Goal: Check status: Check status

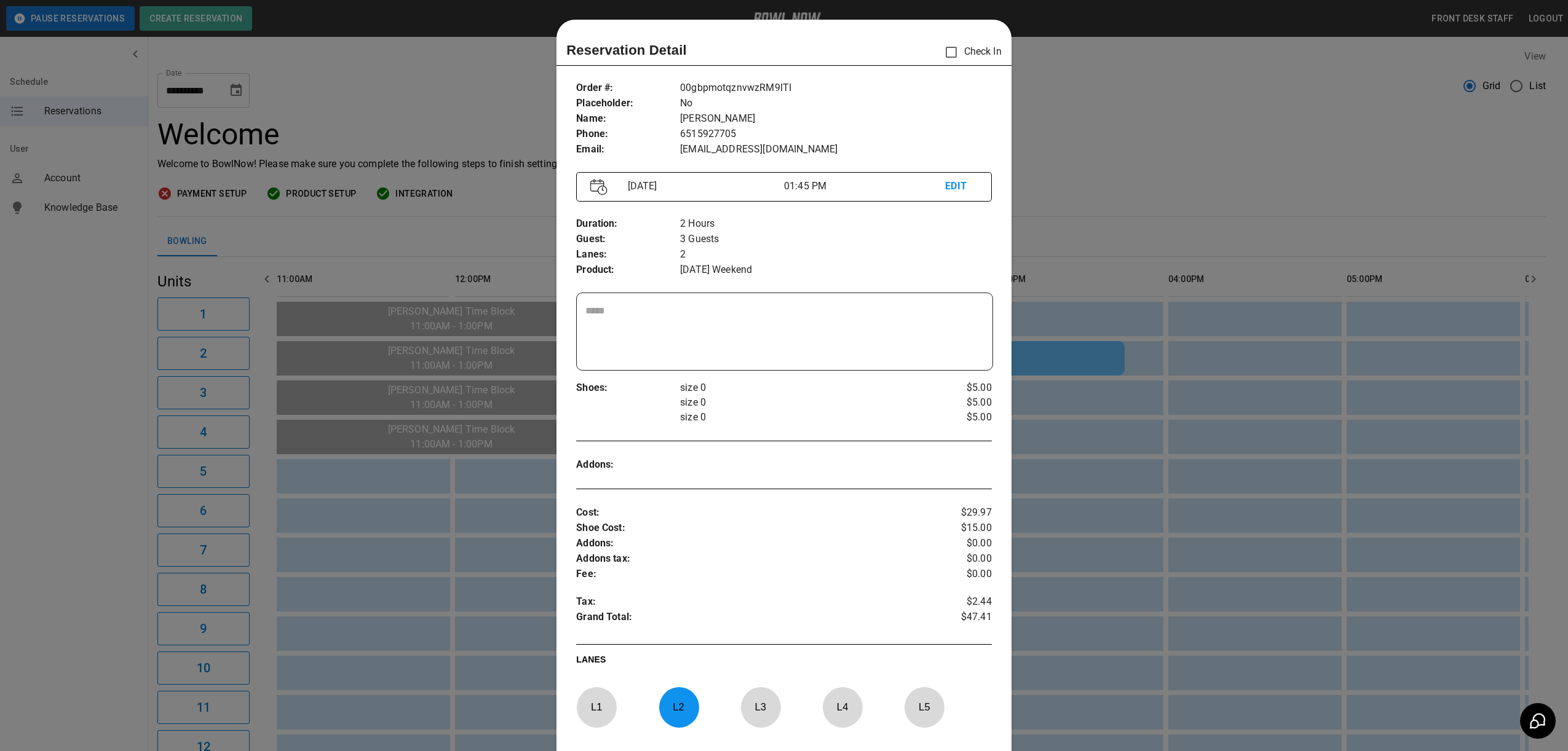
click at [1219, 145] on div at bounding box center [784, 375] width 1568 height 751
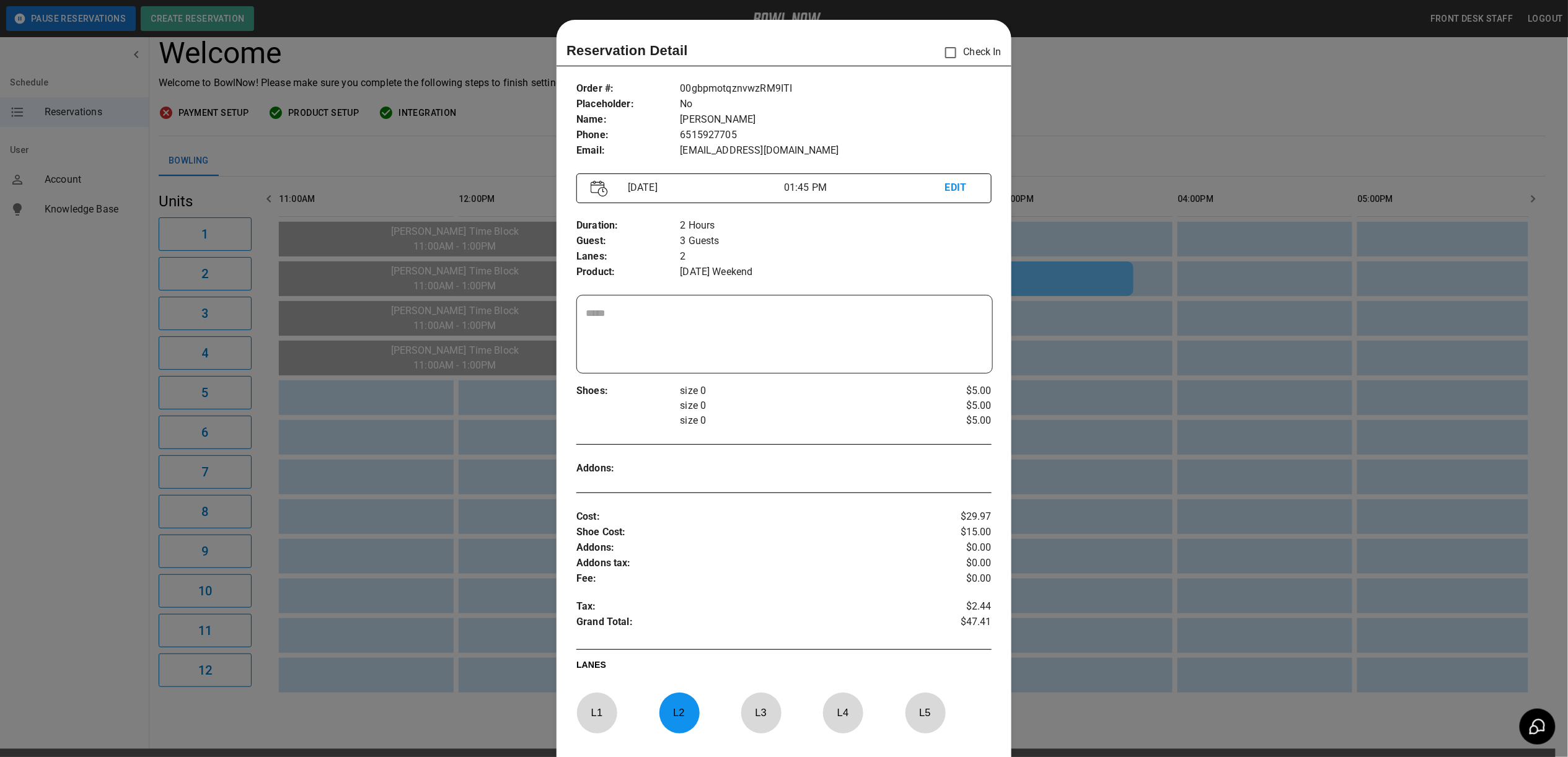
scroll to position [0, 360]
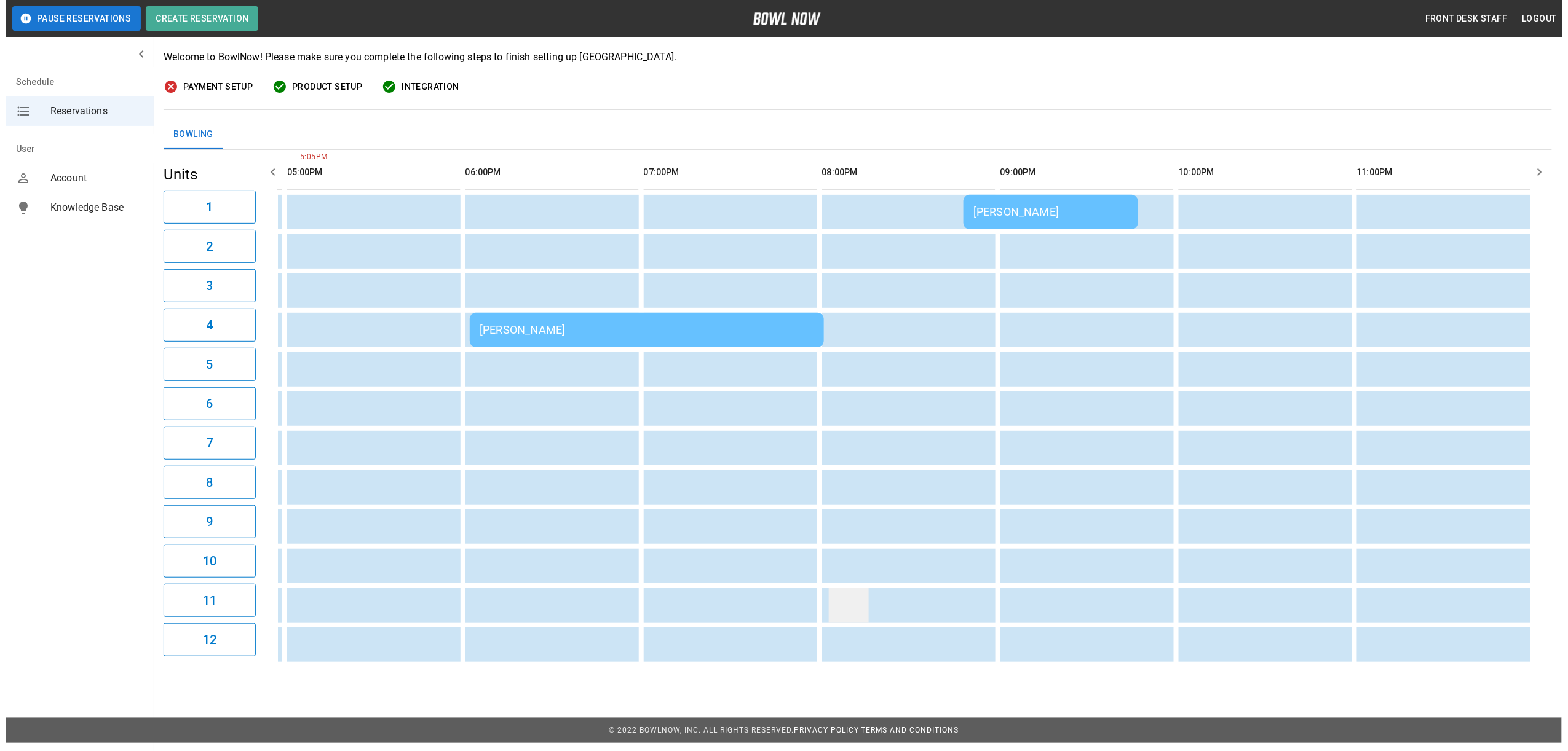
scroll to position [112, 0]
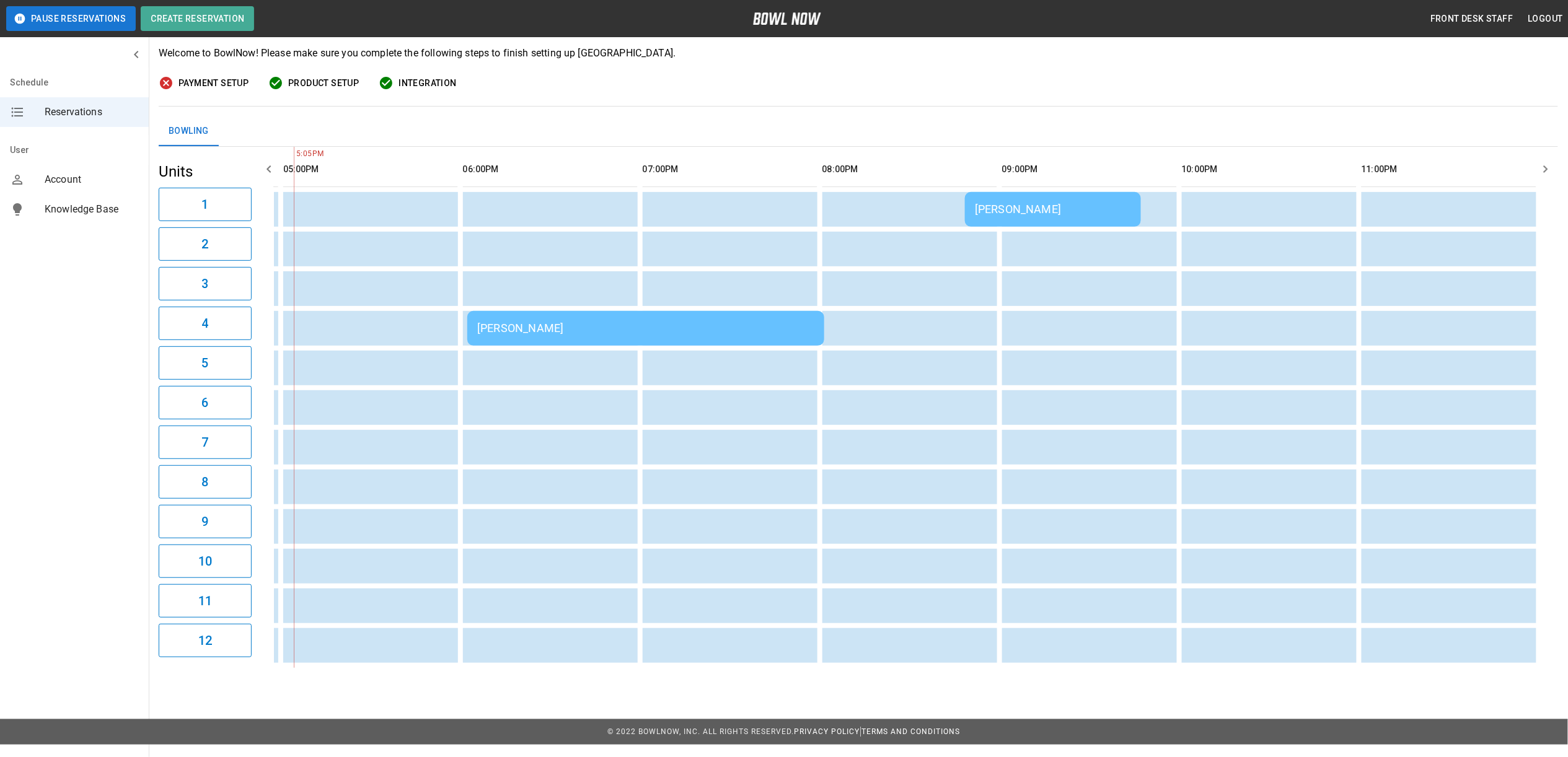
click at [626, 332] on div "[PERSON_NAME]" at bounding box center [646, 328] width 337 height 13
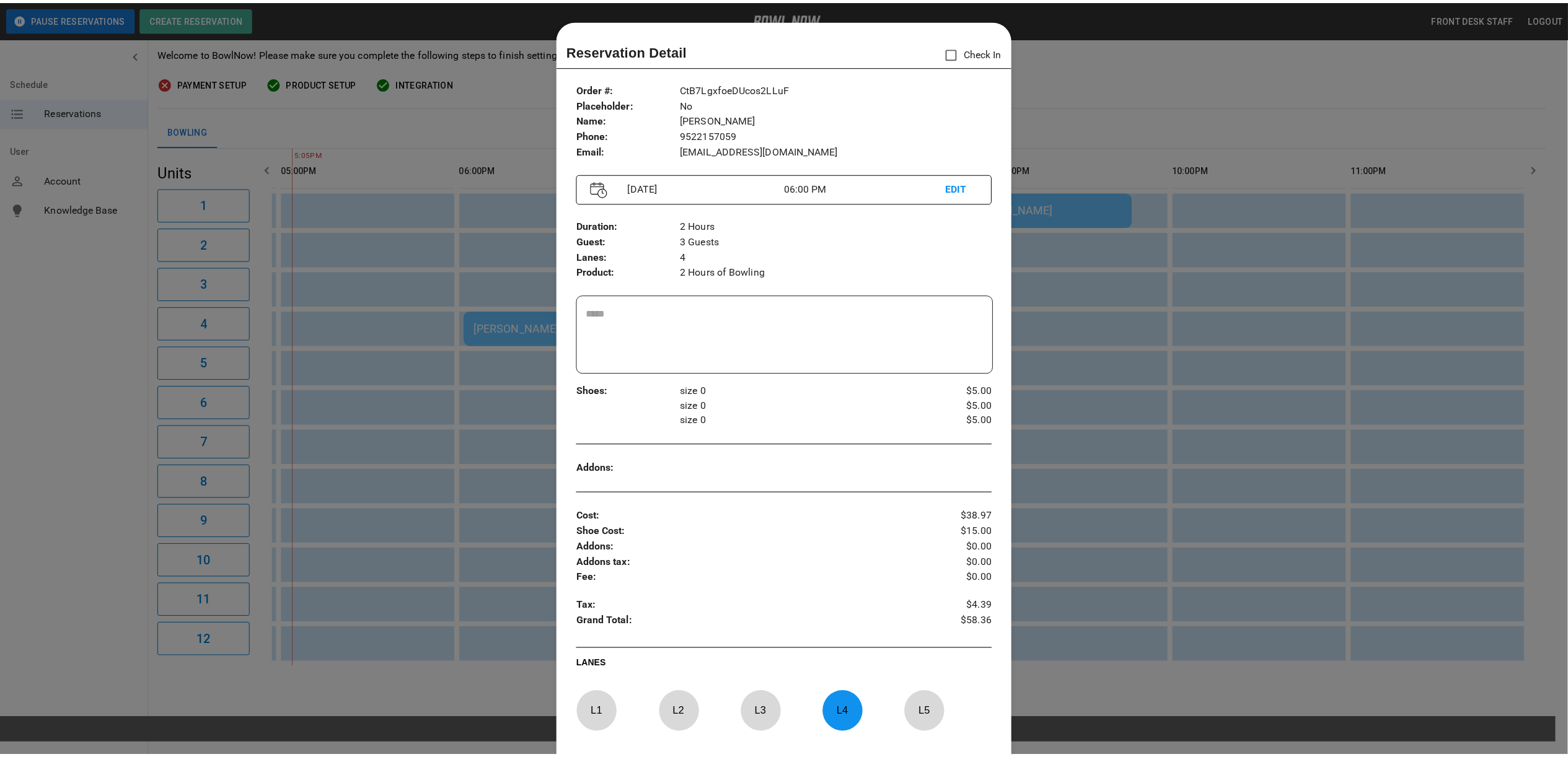
scroll to position [20, 0]
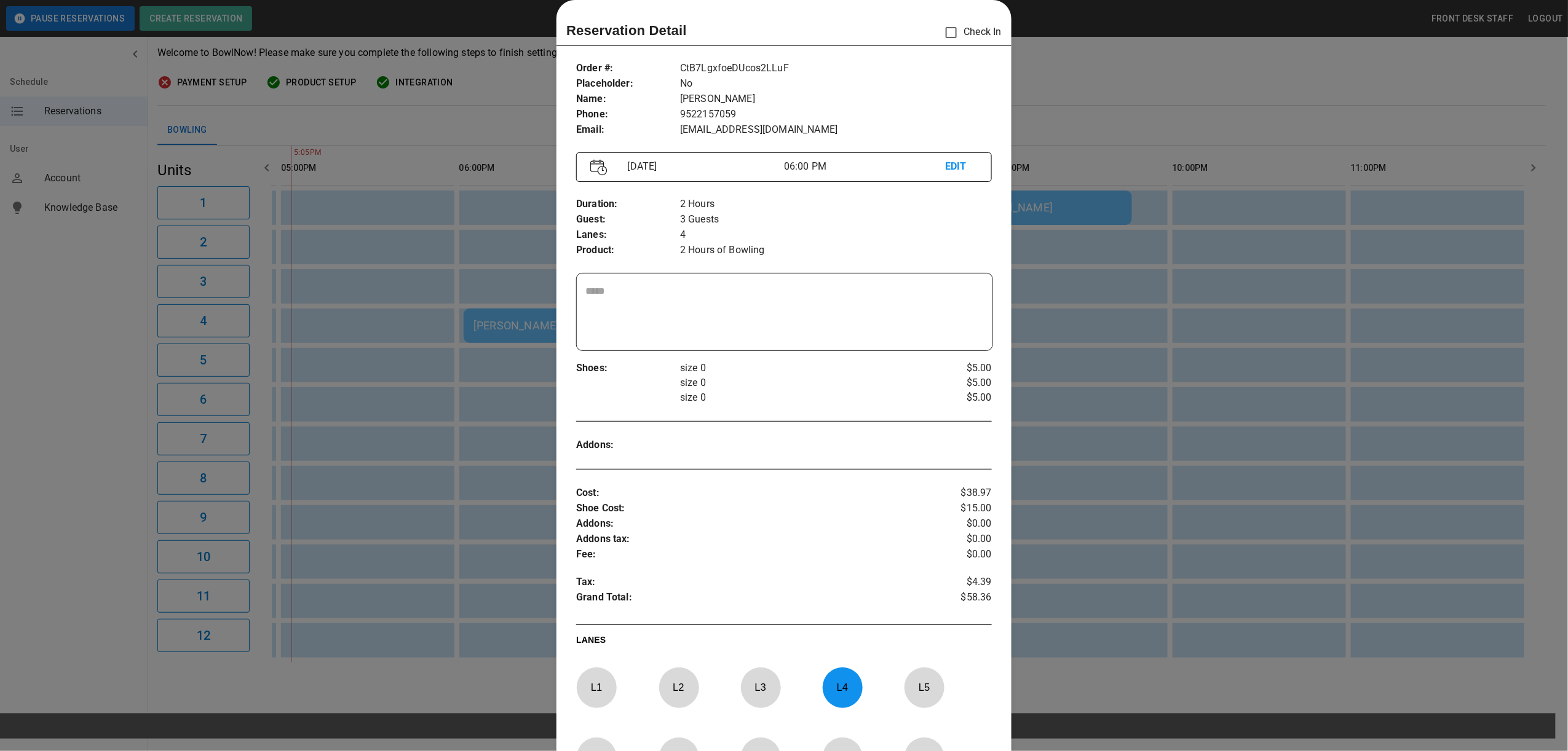
drag, startPoint x: 1113, startPoint y: 44, endPoint x: 1095, endPoint y: 93, distance: 52.2
click at [1113, 44] on div at bounding box center [784, 375] width 1568 height 751
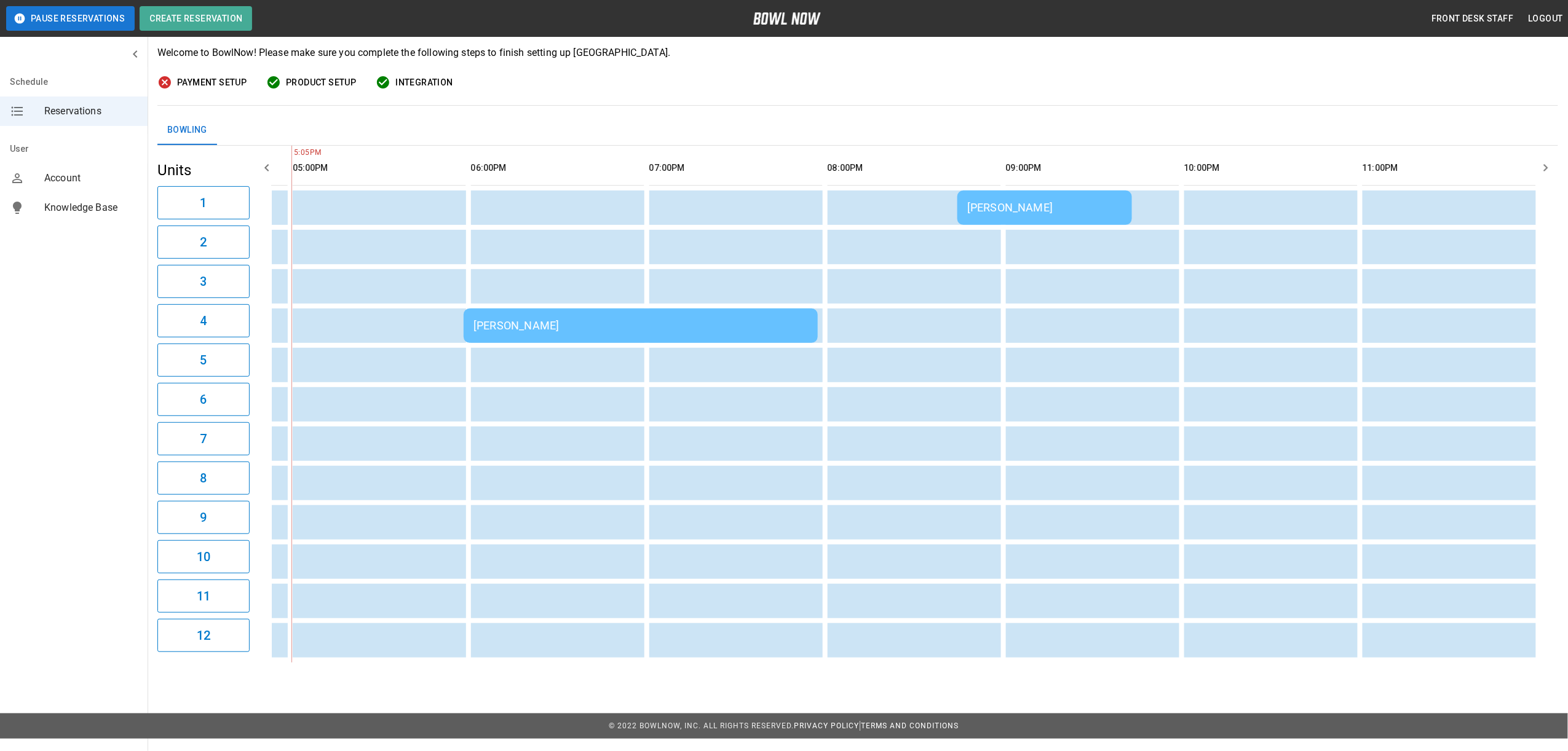
scroll to position [0, 1069]
click at [1056, 215] on td "[PERSON_NAME]" at bounding box center [1046, 208] width 174 height 34
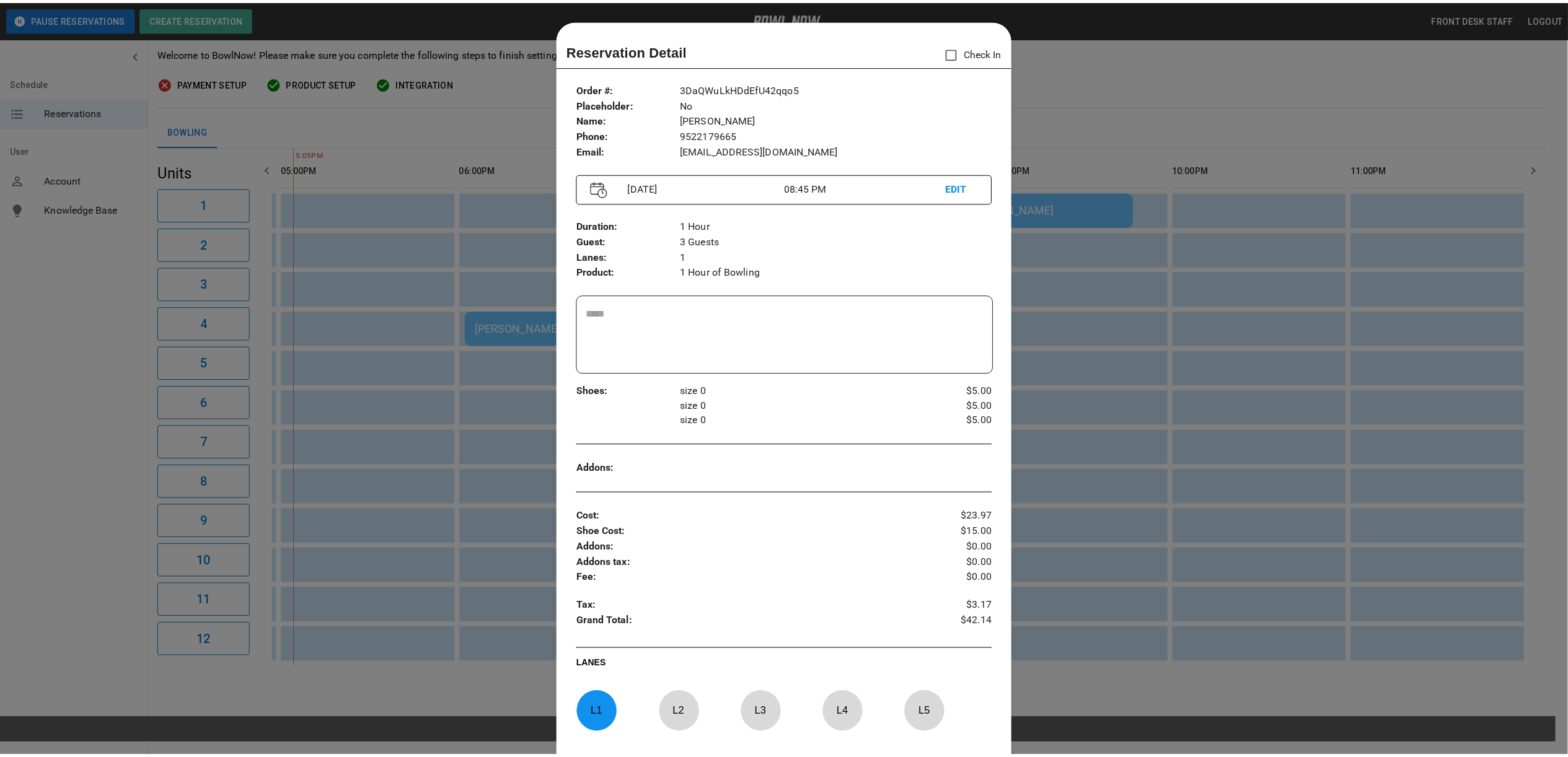
scroll to position [20, 0]
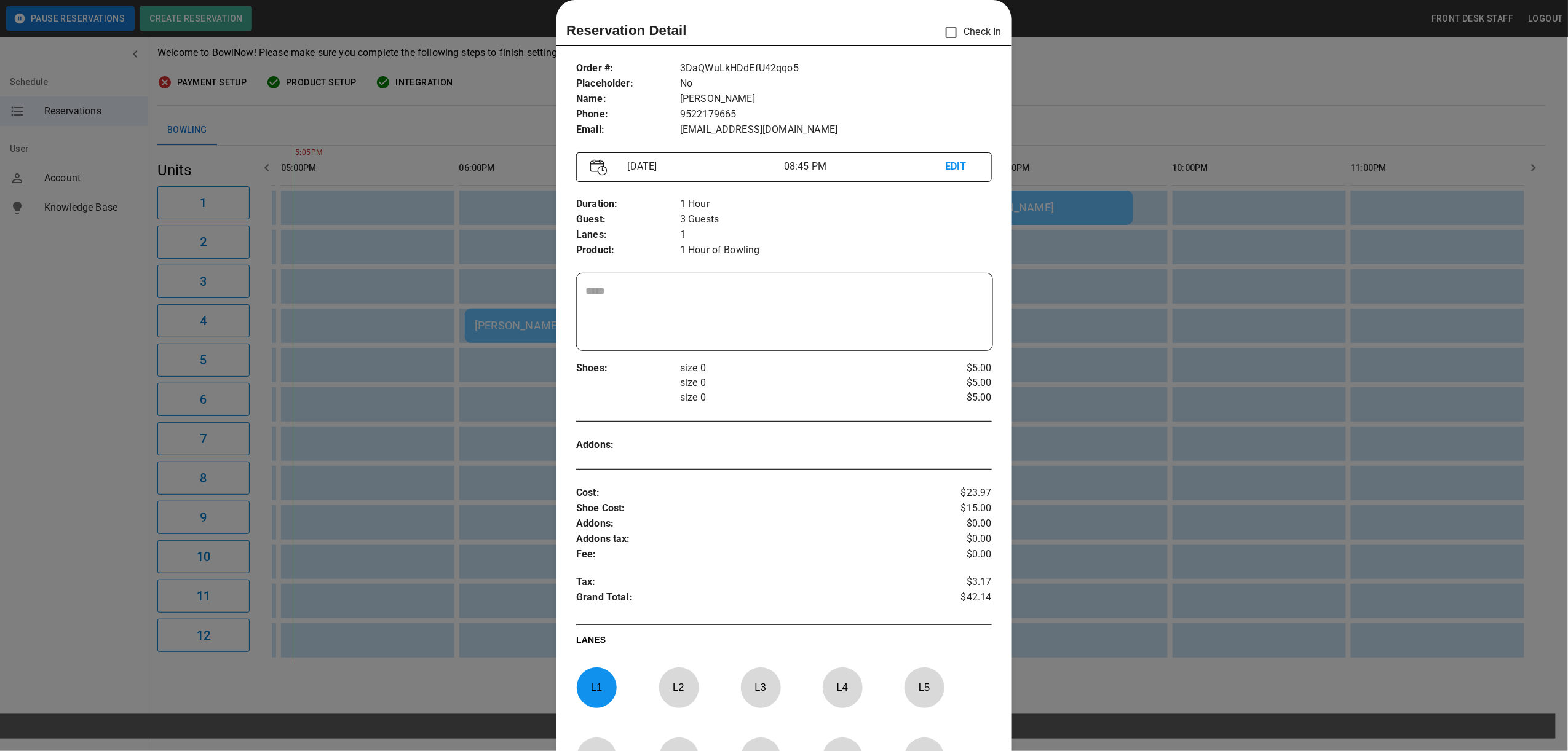
click at [1113, 67] on div at bounding box center [784, 375] width 1568 height 751
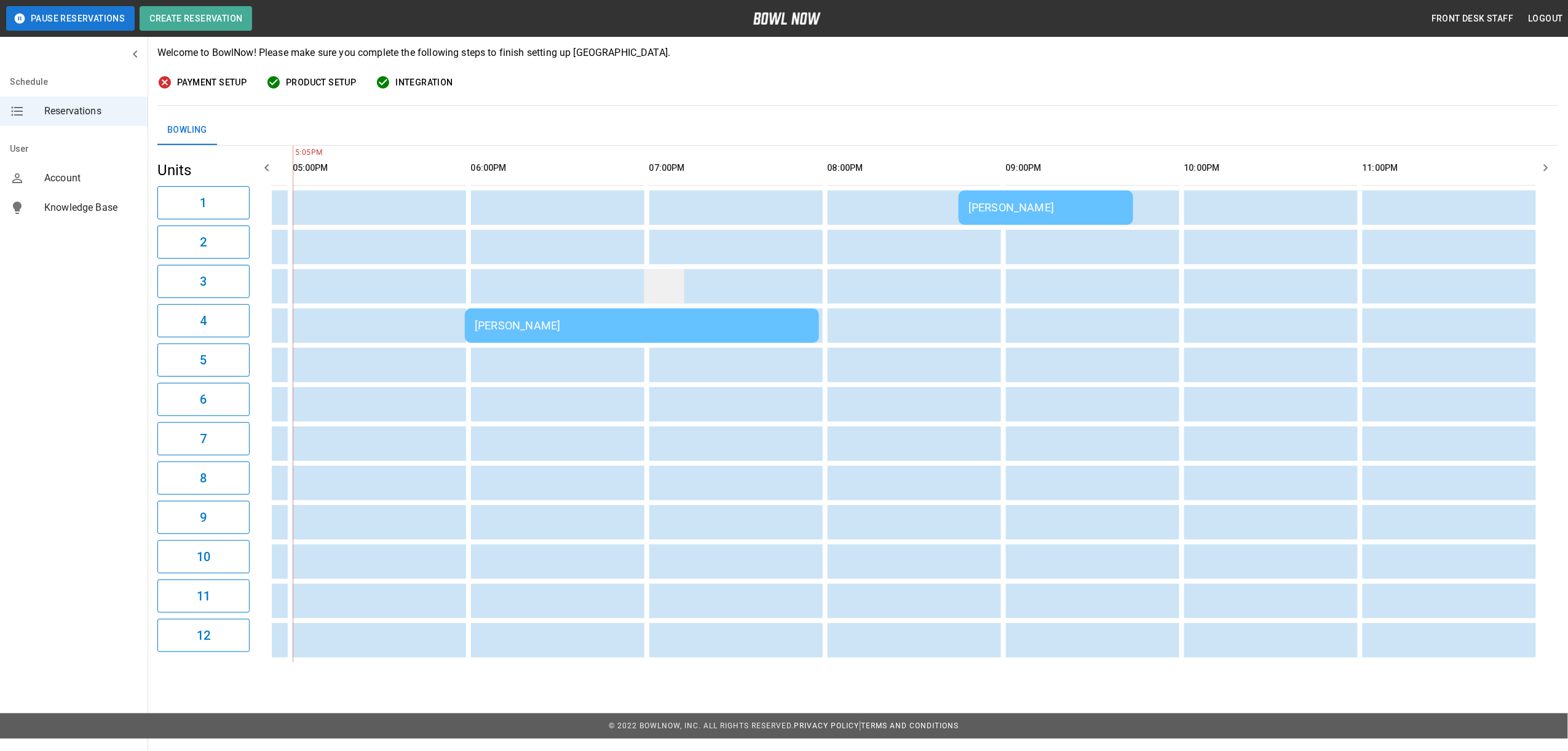
scroll to position [0, 1037]
click at [572, 330] on div "[PERSON_NAME]" at bounding box center [642, 325] width 335 height 13
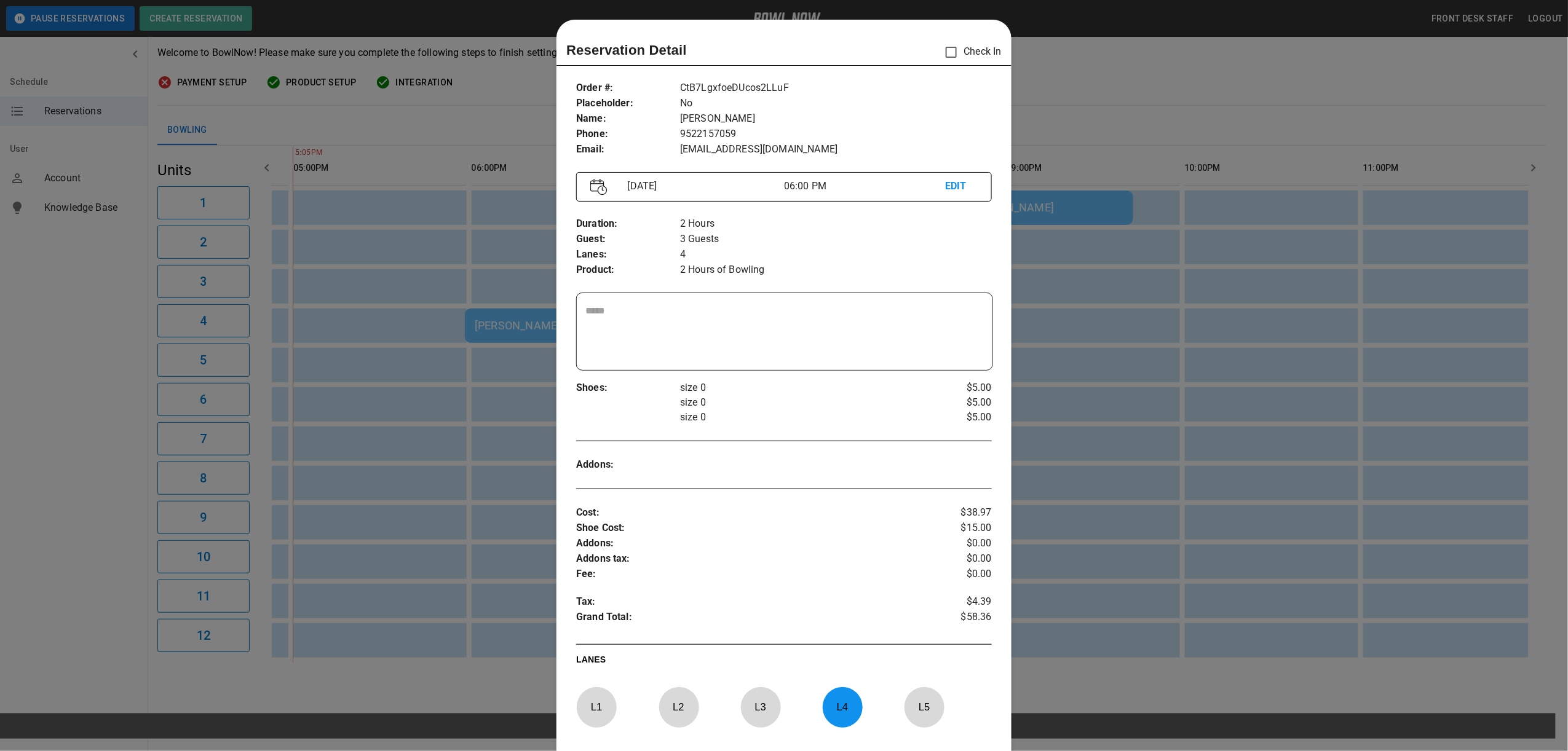
scroll to position [20, 0]
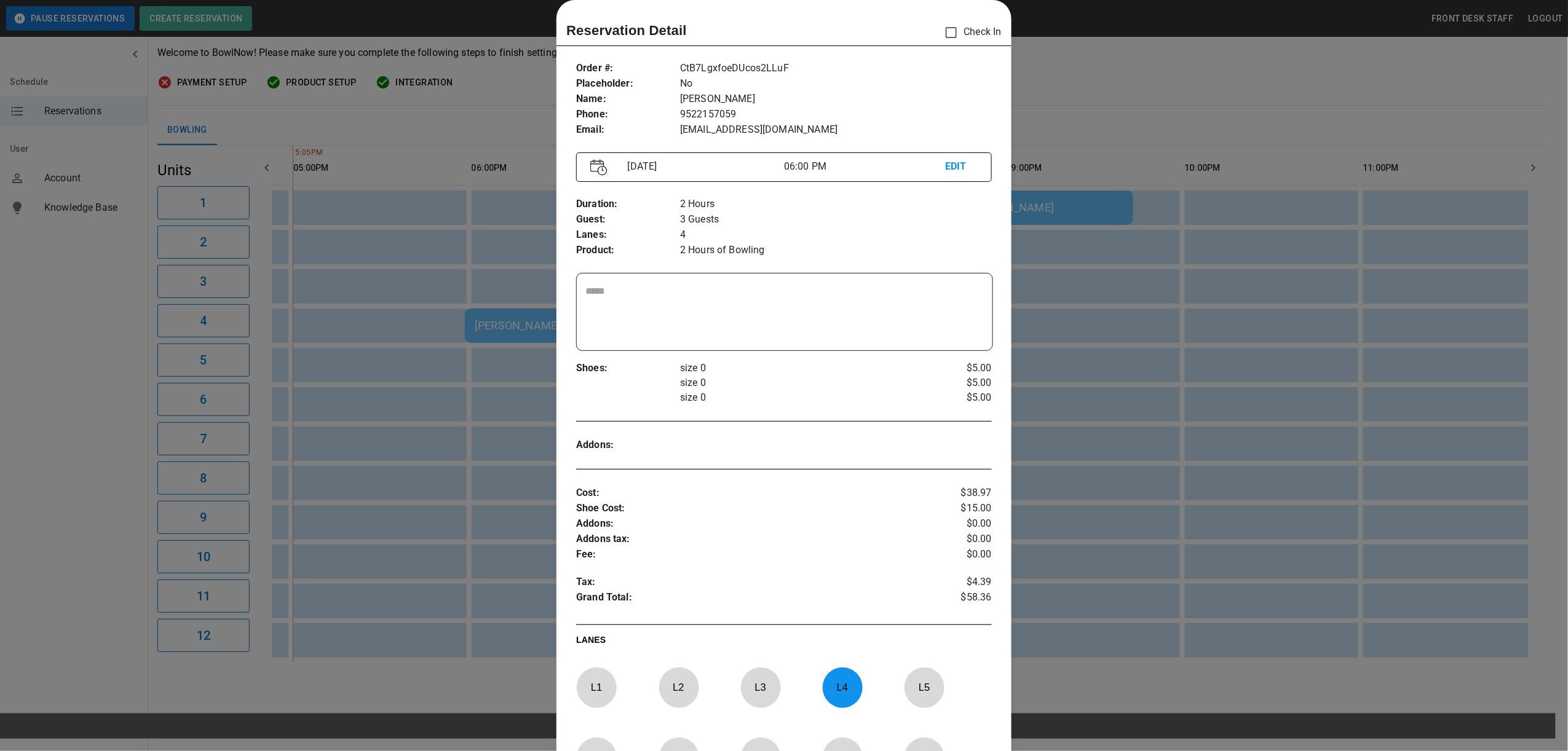
drag, startPoint x: 1075, startPoint y: 61, endPoint x: 1077, endPoint y: 79, distance: 18.1
click at [1075, 61] on div at bounding box center [784, 375] width 1568 height 751
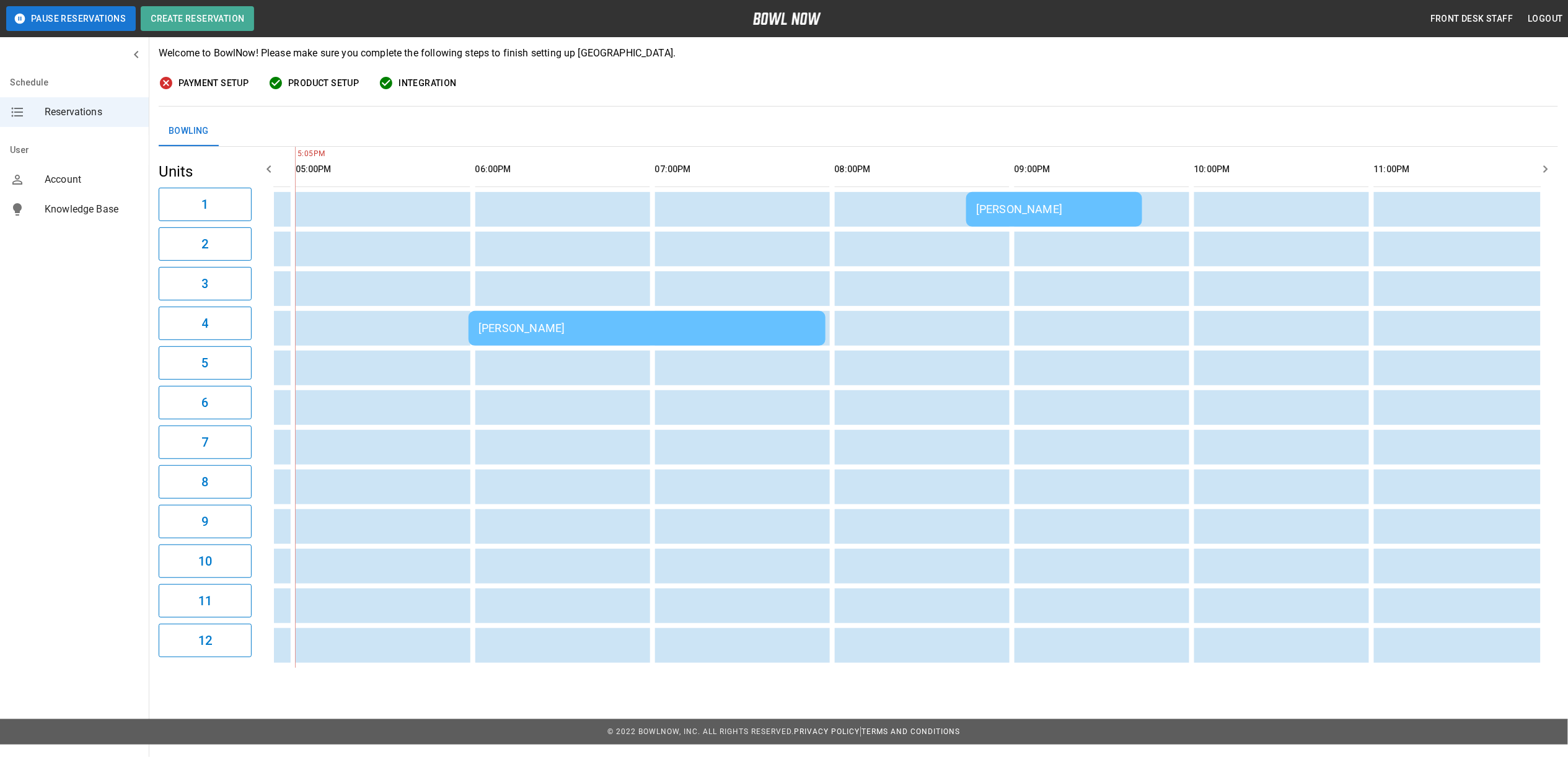
click at [1056, 216] on div "[PERSON_NAME]" at bounding box center [1054, 209] width 156 height 13
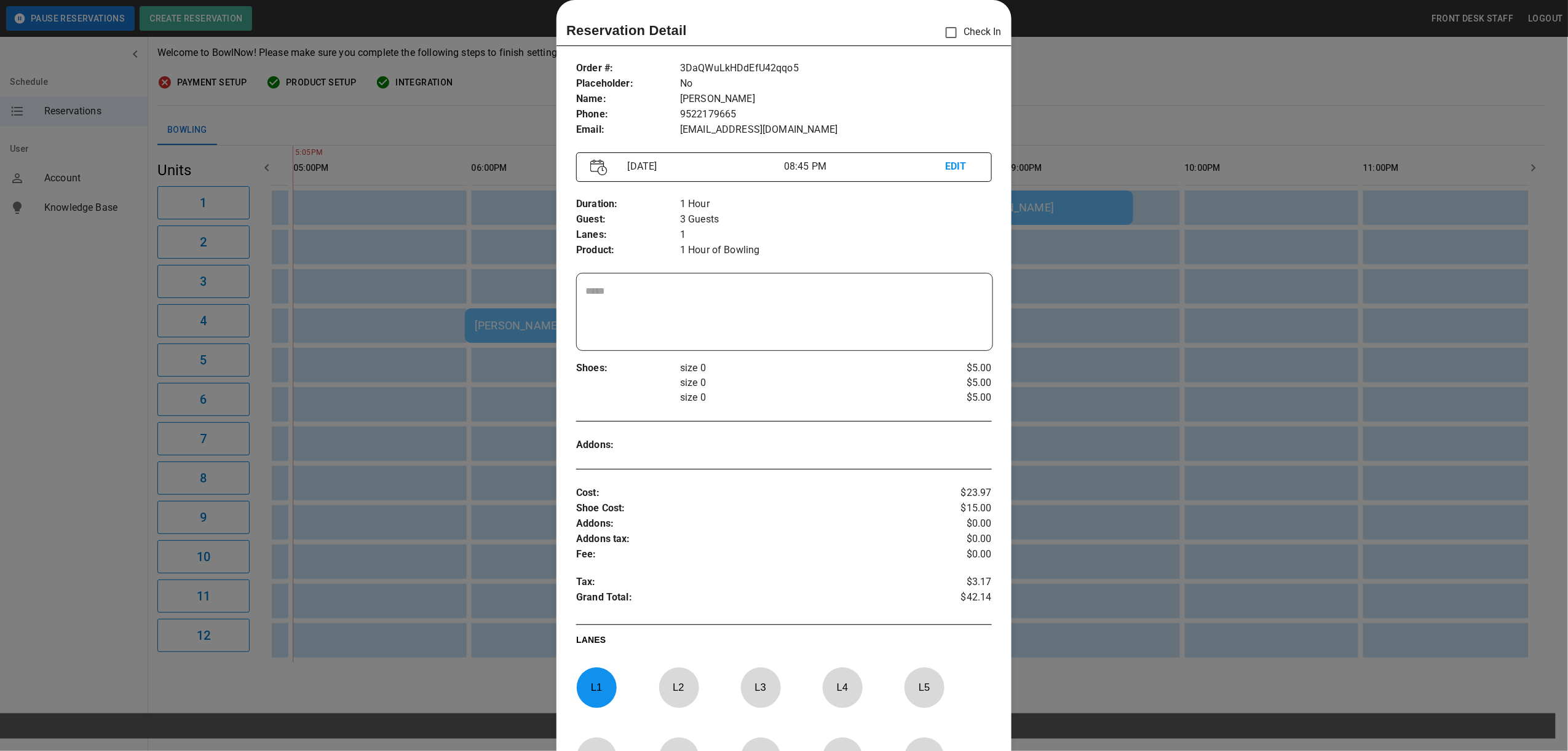
drag, startPoint x: 1135, startPoint y: 70, endPoint x: 1086, endPoint y: 98, distance: 56.4
click at [1132, 72] on div at bounding box center [784, 375] width 1568 height 751
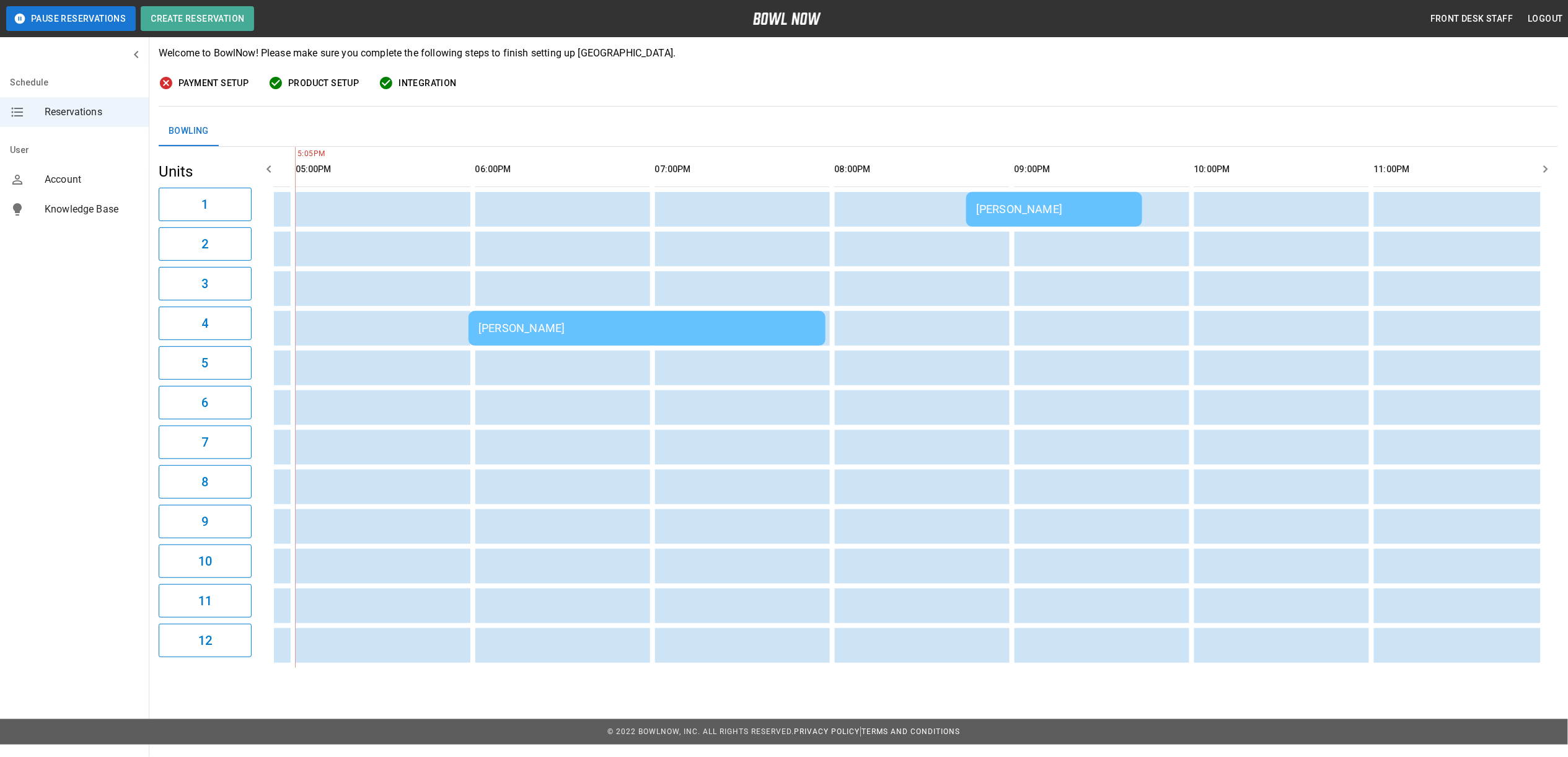
click at [624, 328] on div "[PERSON_NAME]" at bounding box center [647, 328] width 337 height 13
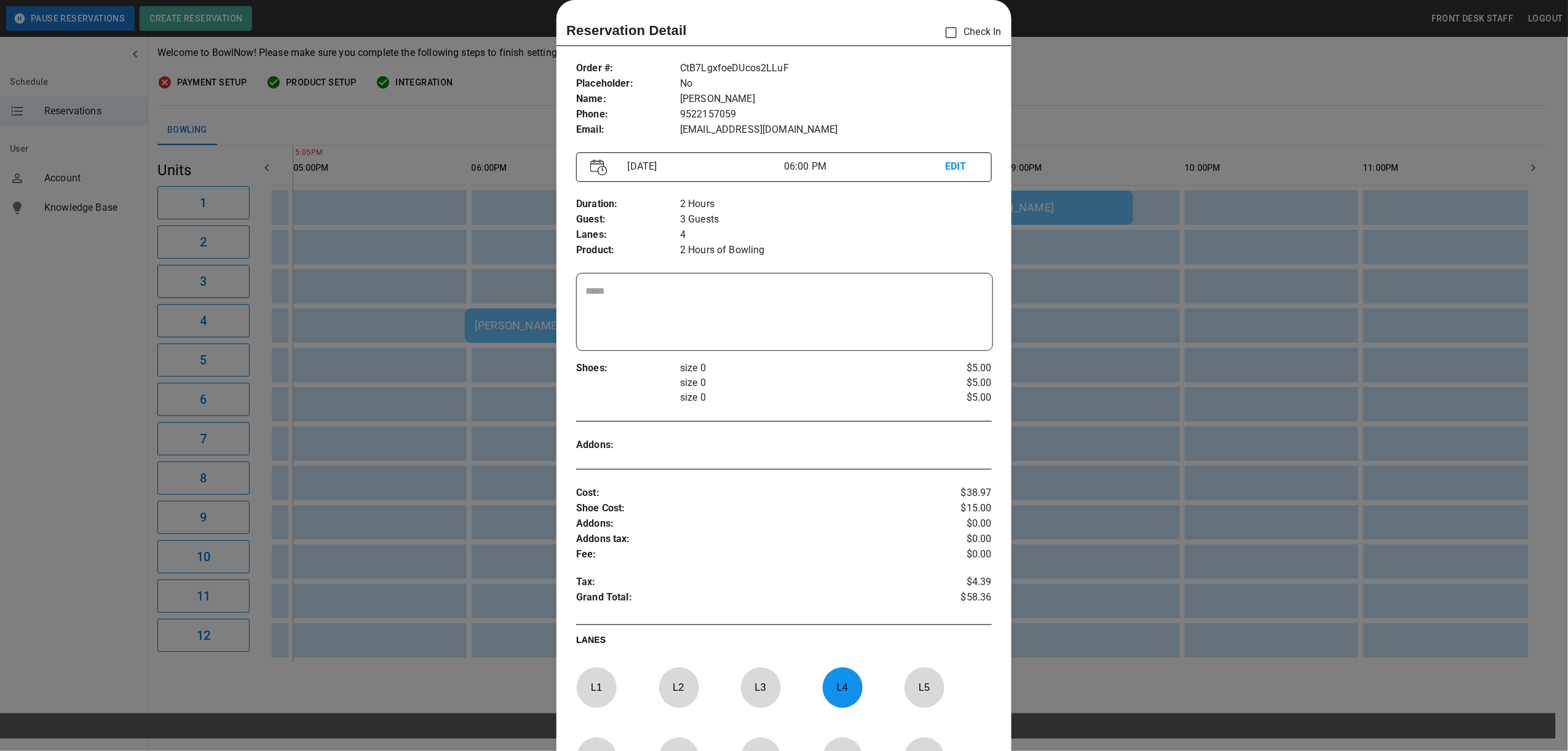
click at [1060, 89] on div at bounding box center [784, 375] width 1568 height 751
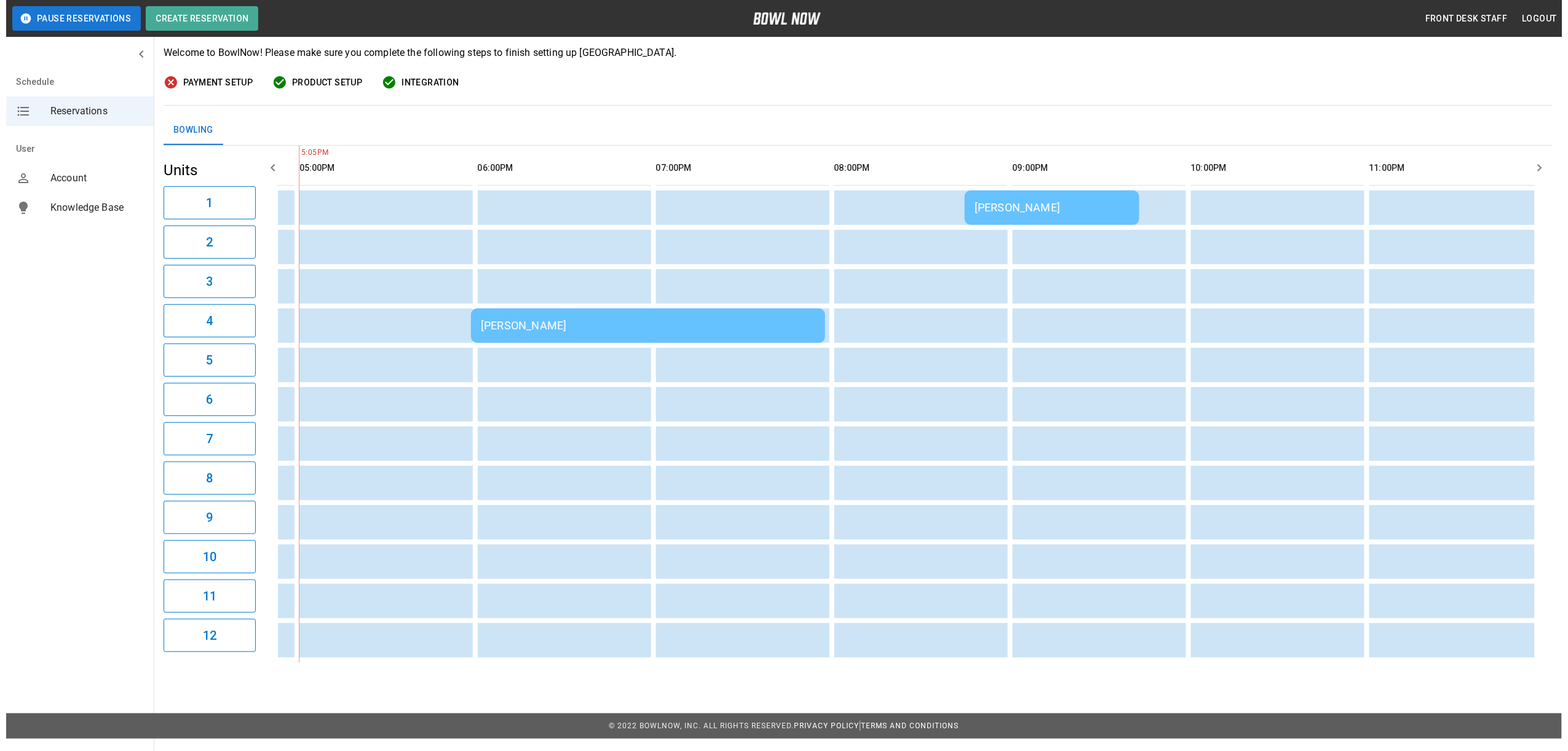
scroll to position [0, 795]
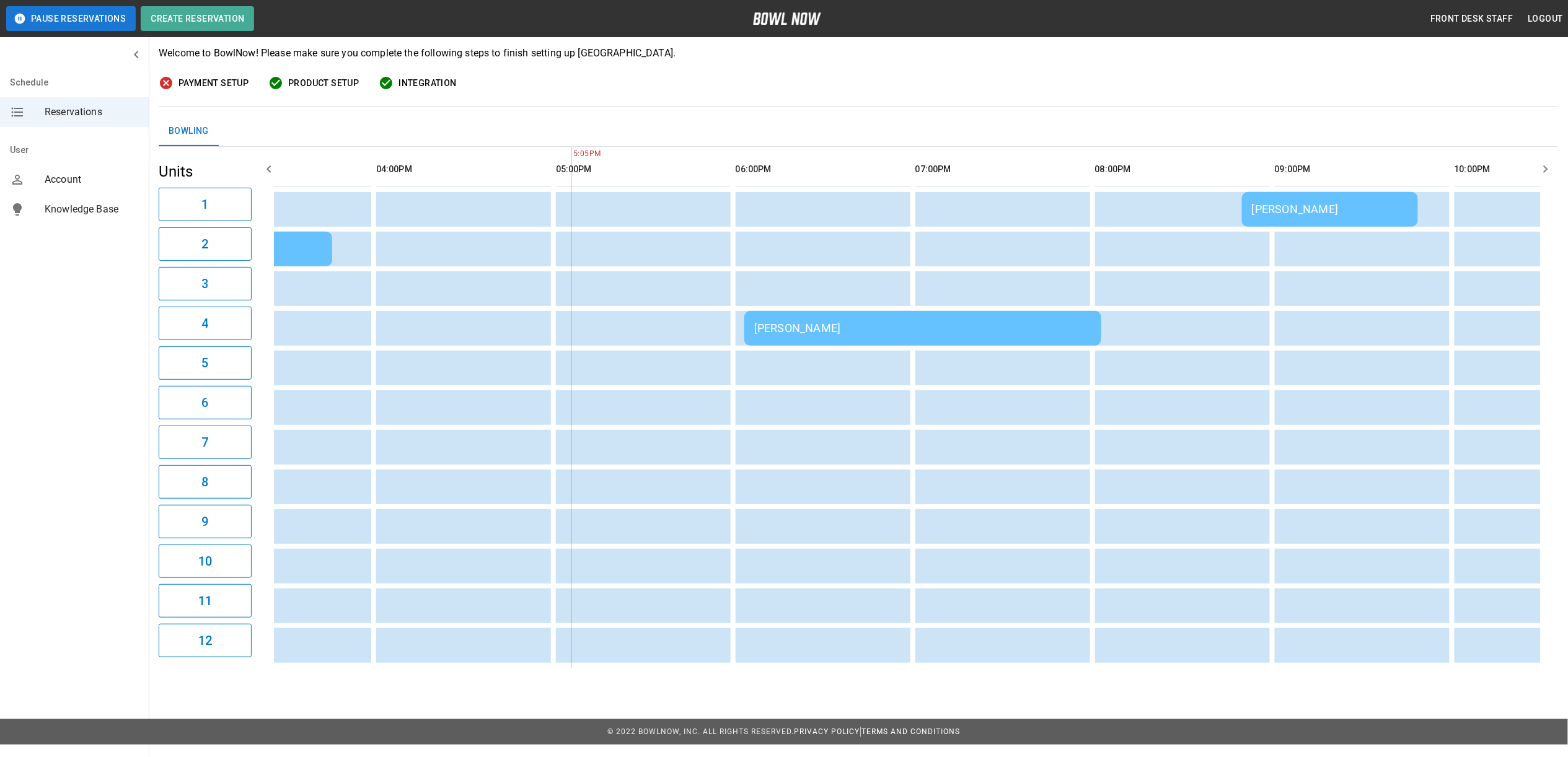
click at [311, 246] on div "[PERSON_NAME]" at bounding box center [154, 249] width 337 height 15
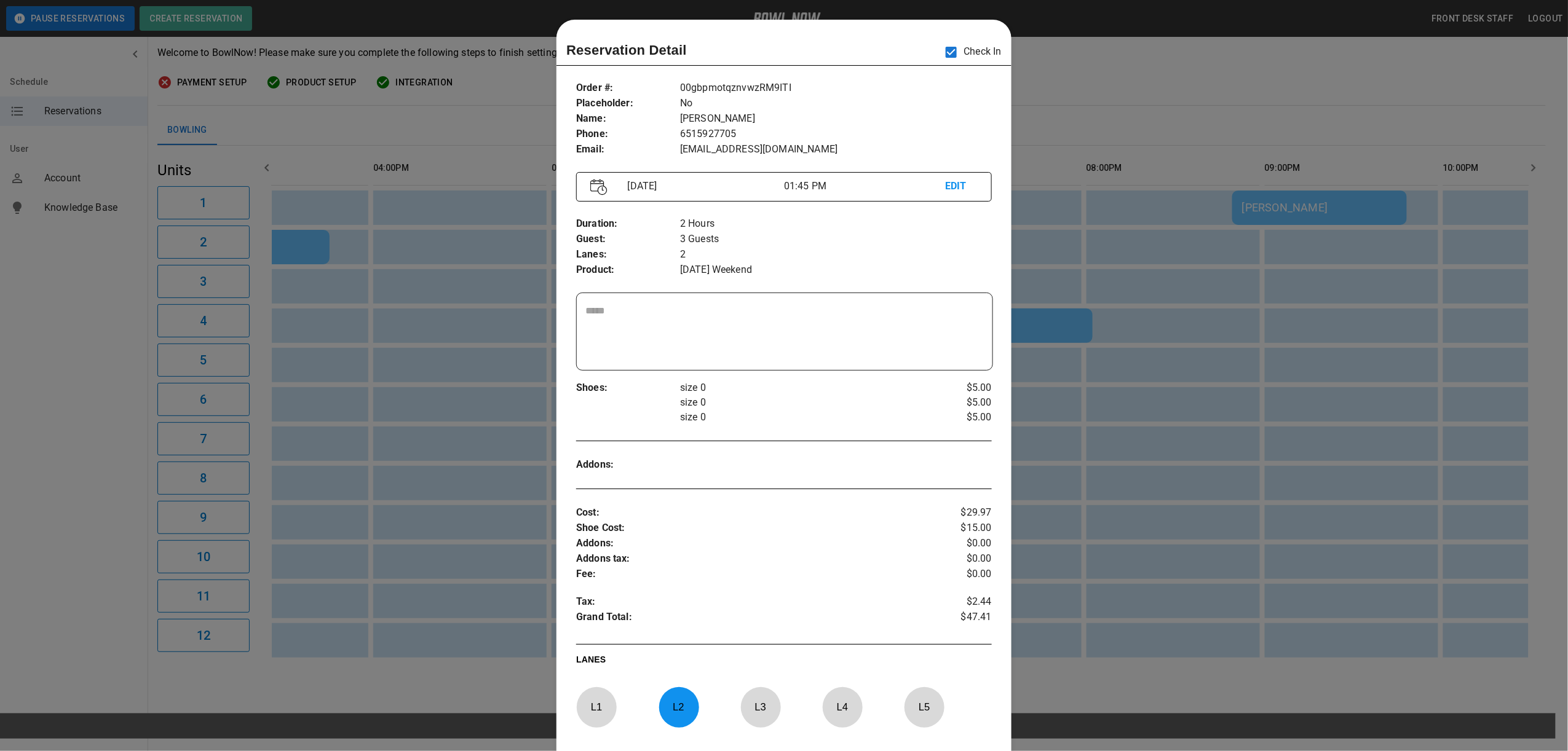
scroll to position [20, 0]
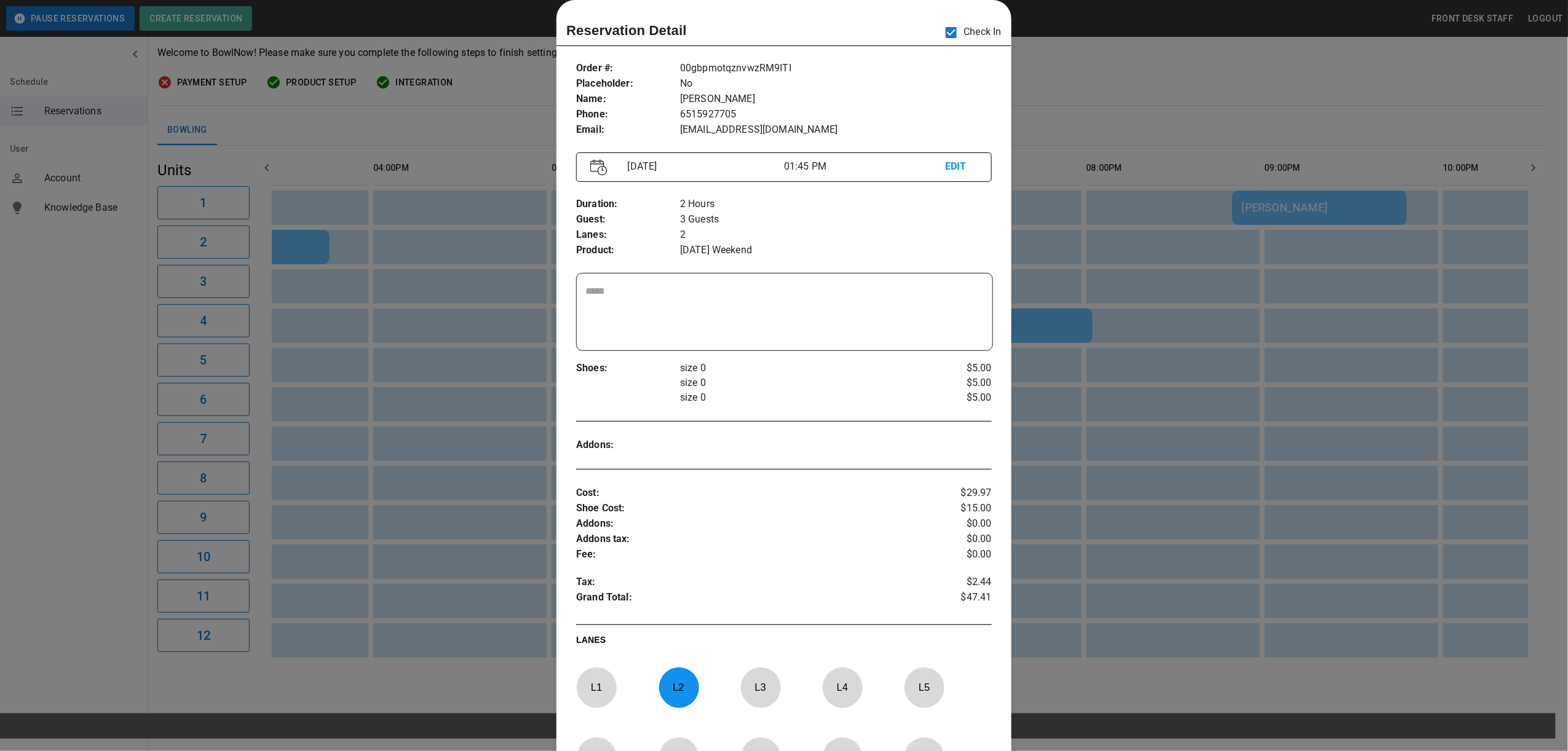
click at [1179, 122] on div at bounding box center [784, 375] width 1568 height 751
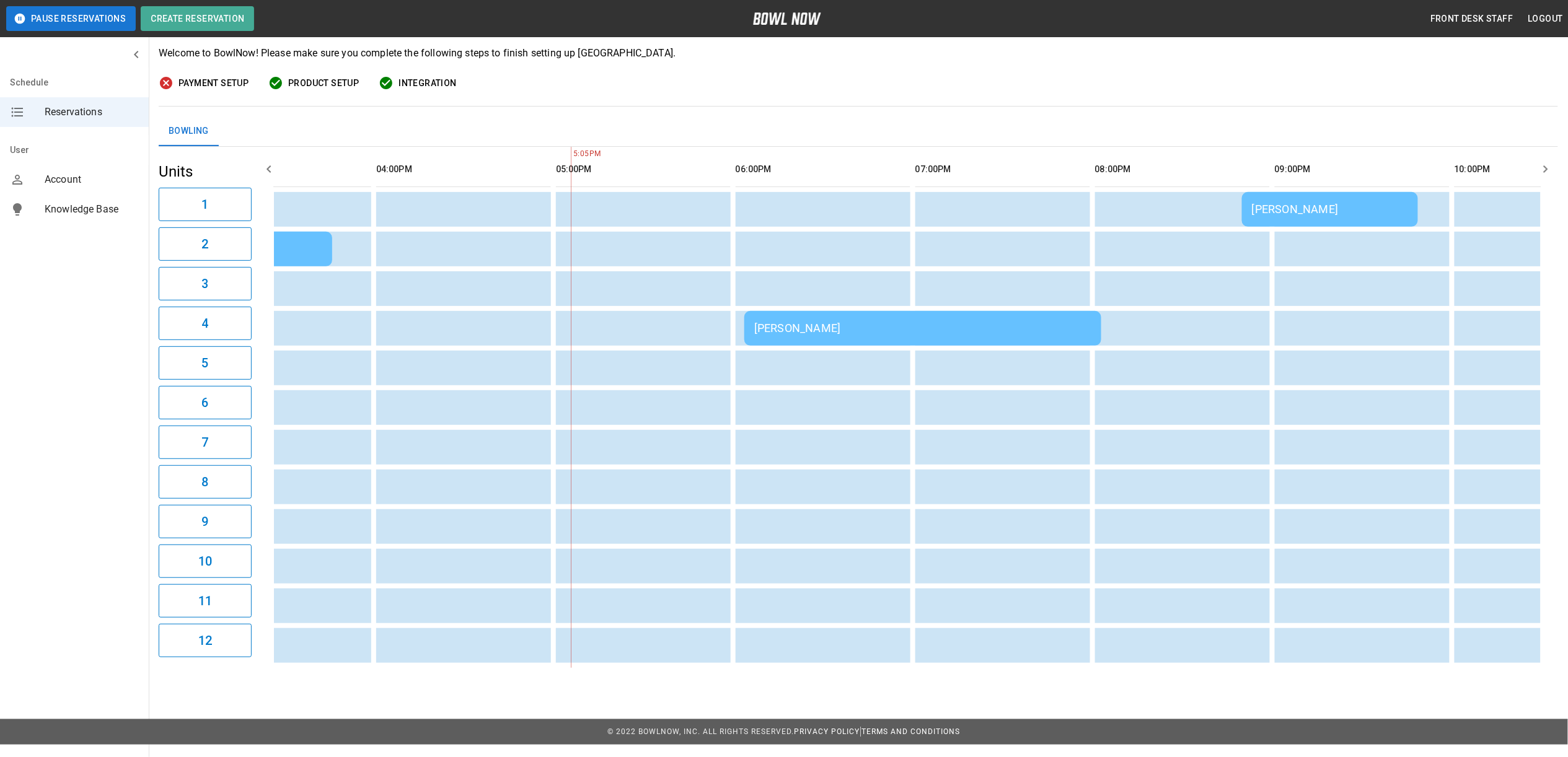
click at [985, 344] on td "[PERSON_NAME]" at bounding box center [923, 328] width 357 height 34
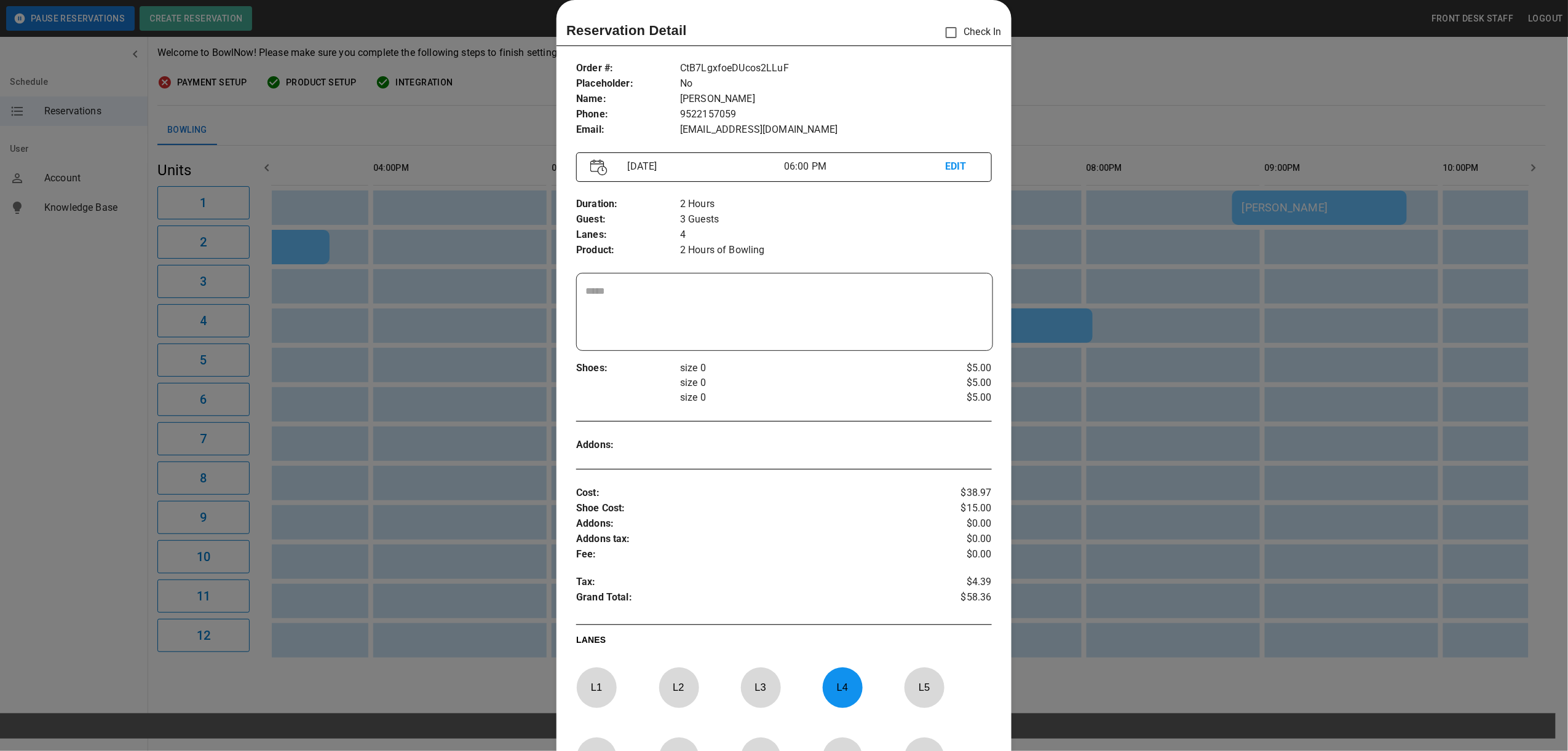
click at [1286, 30] on div at bounding box center [784, 375] width 1568 height 751
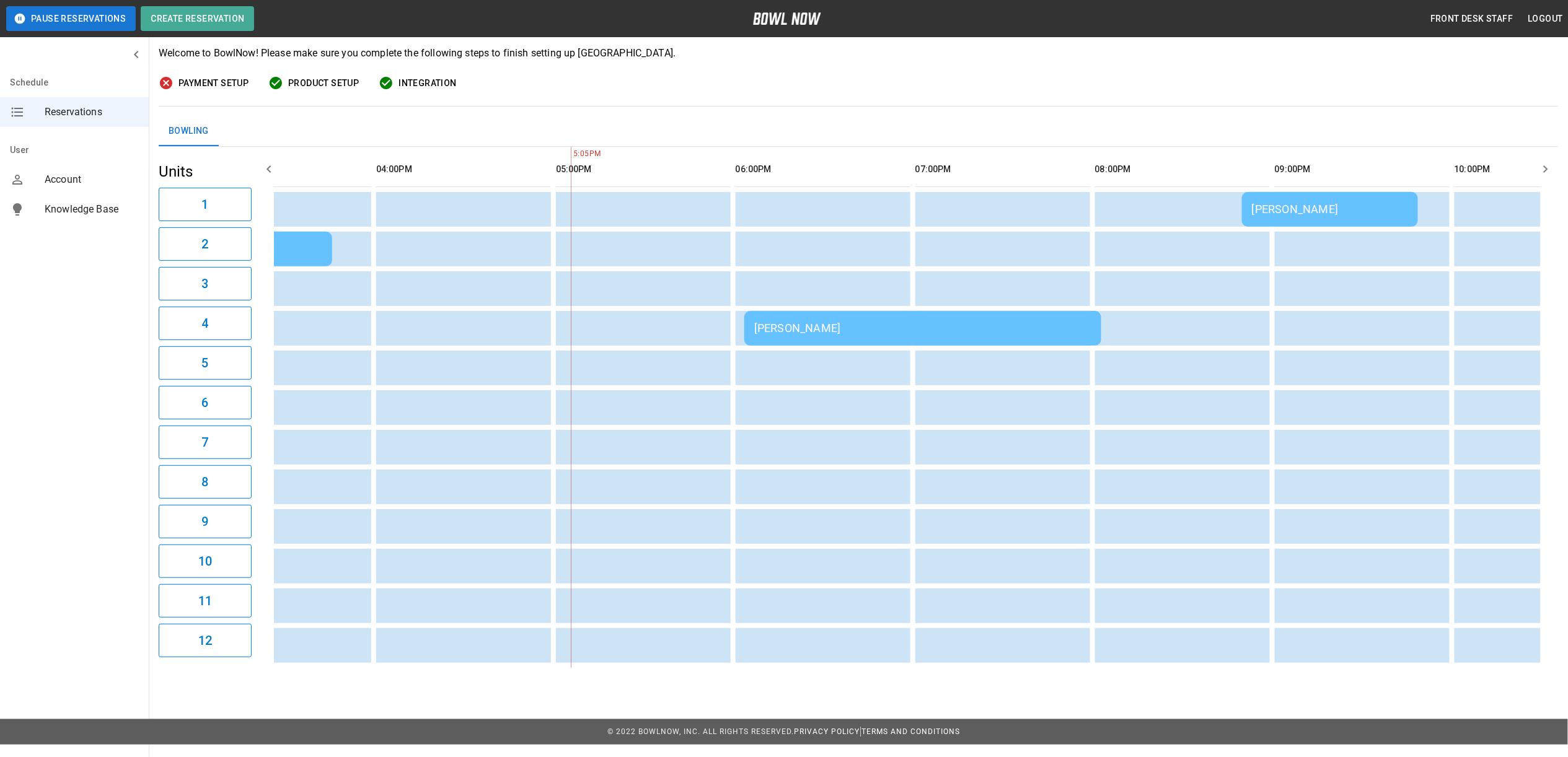
drag, startPoint x: 1131, startPoint y: 682, endPoint x: 1197, endPoint y: 690, distance: 66.5
click at [1197, 683] on main "**********" at bounding box center [858, 285] width 1419 height 795
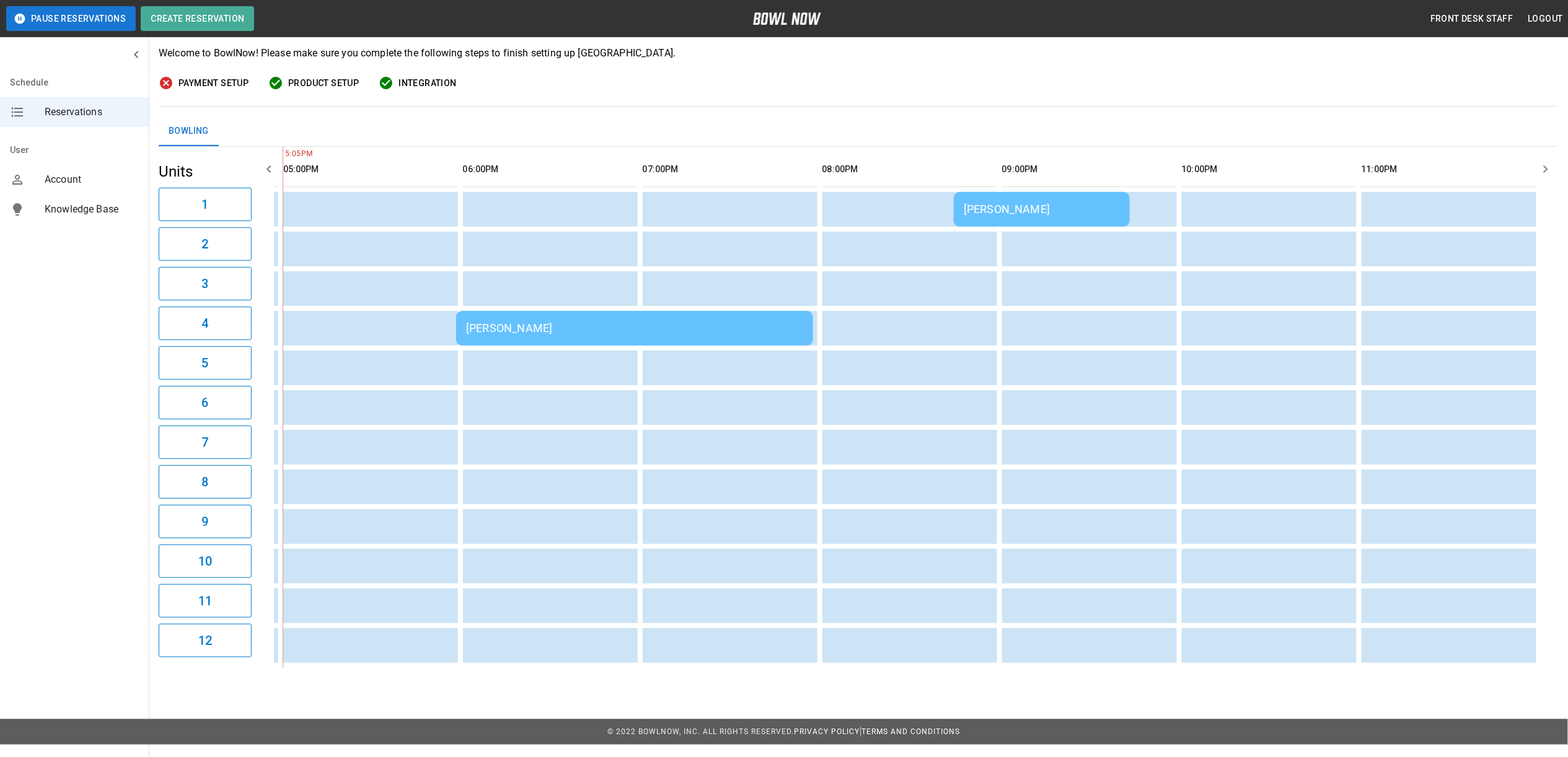
click at [663, 335] on div "[PERSON_NAME]" at bounding box center [634, 328] width 337 height 13
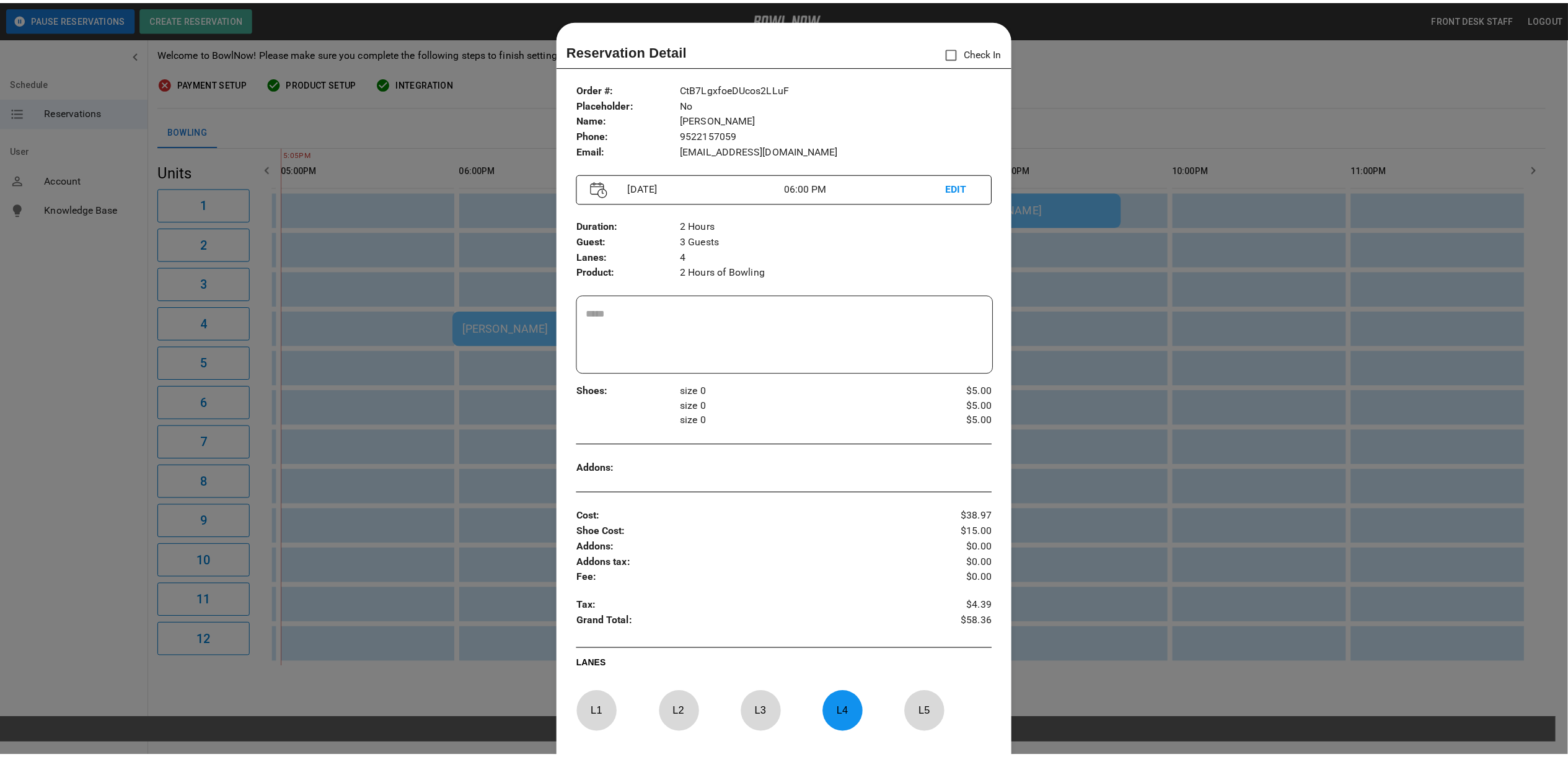
scroll to position [20, 0]
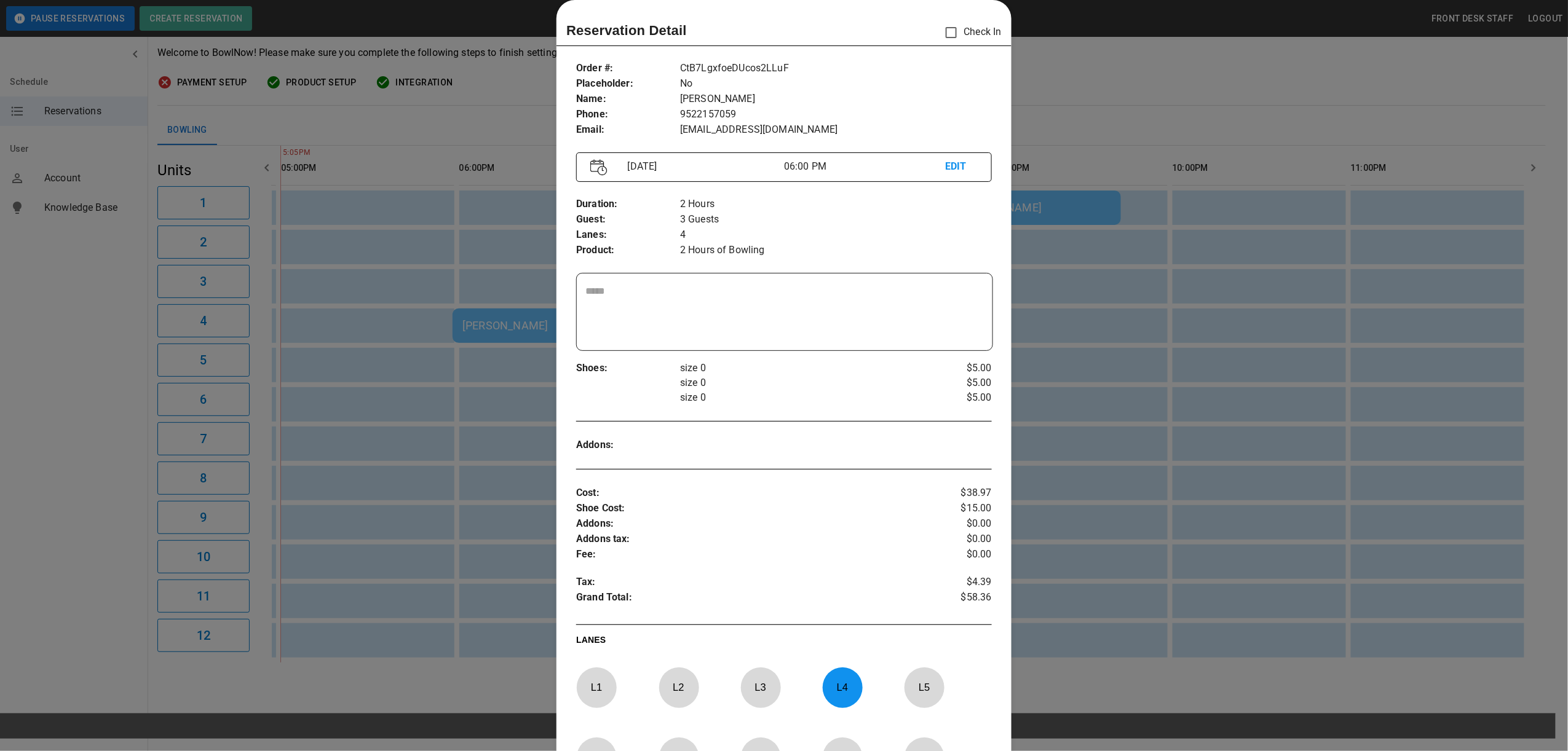
click at [1150, 72] on div at bounding box center [784, 375] width 1568 height 751
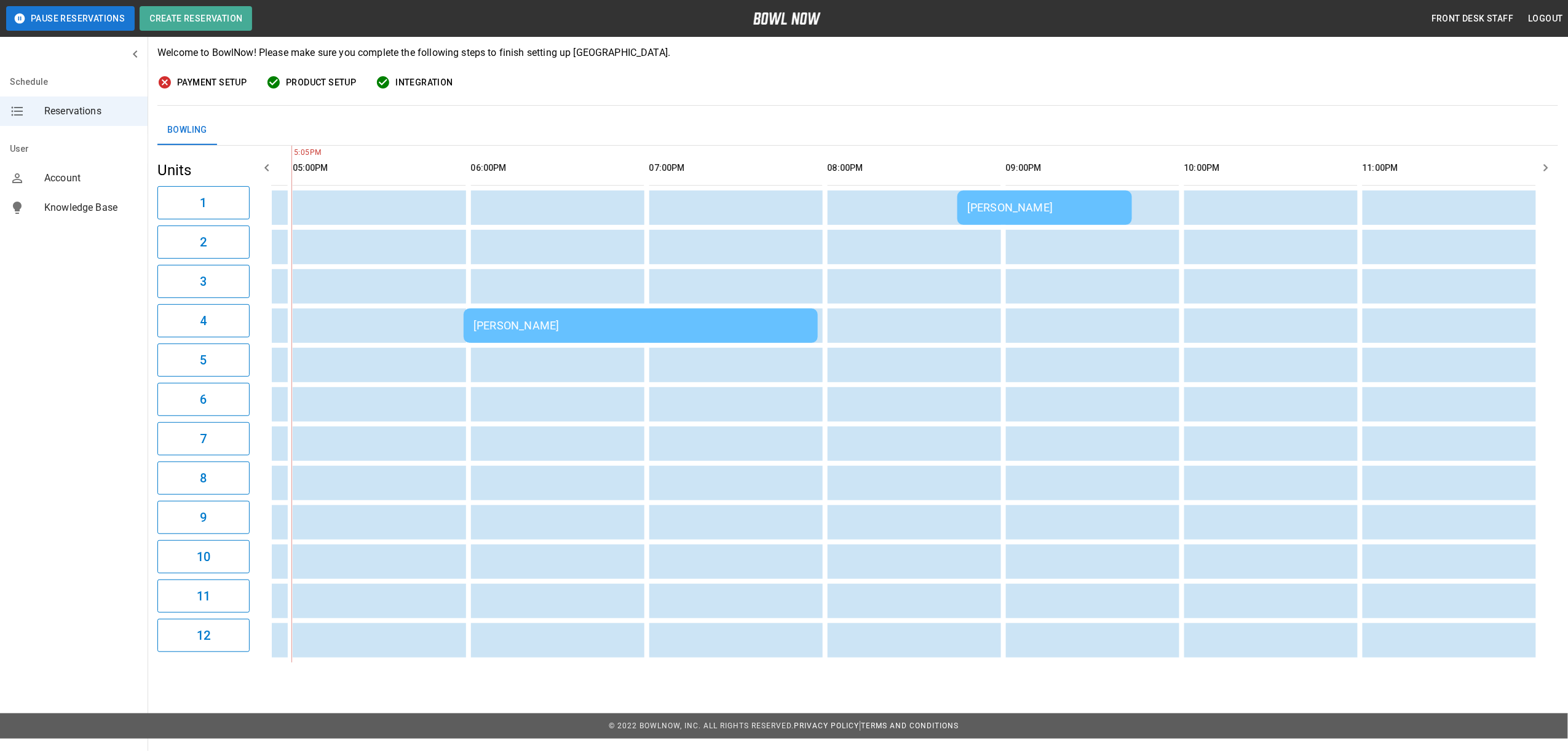
scroll to position [0, 1069]
click at [1000, 210] on div "[PERSON_NAME]" at bounding box center [1046, 207] width 155 height 13
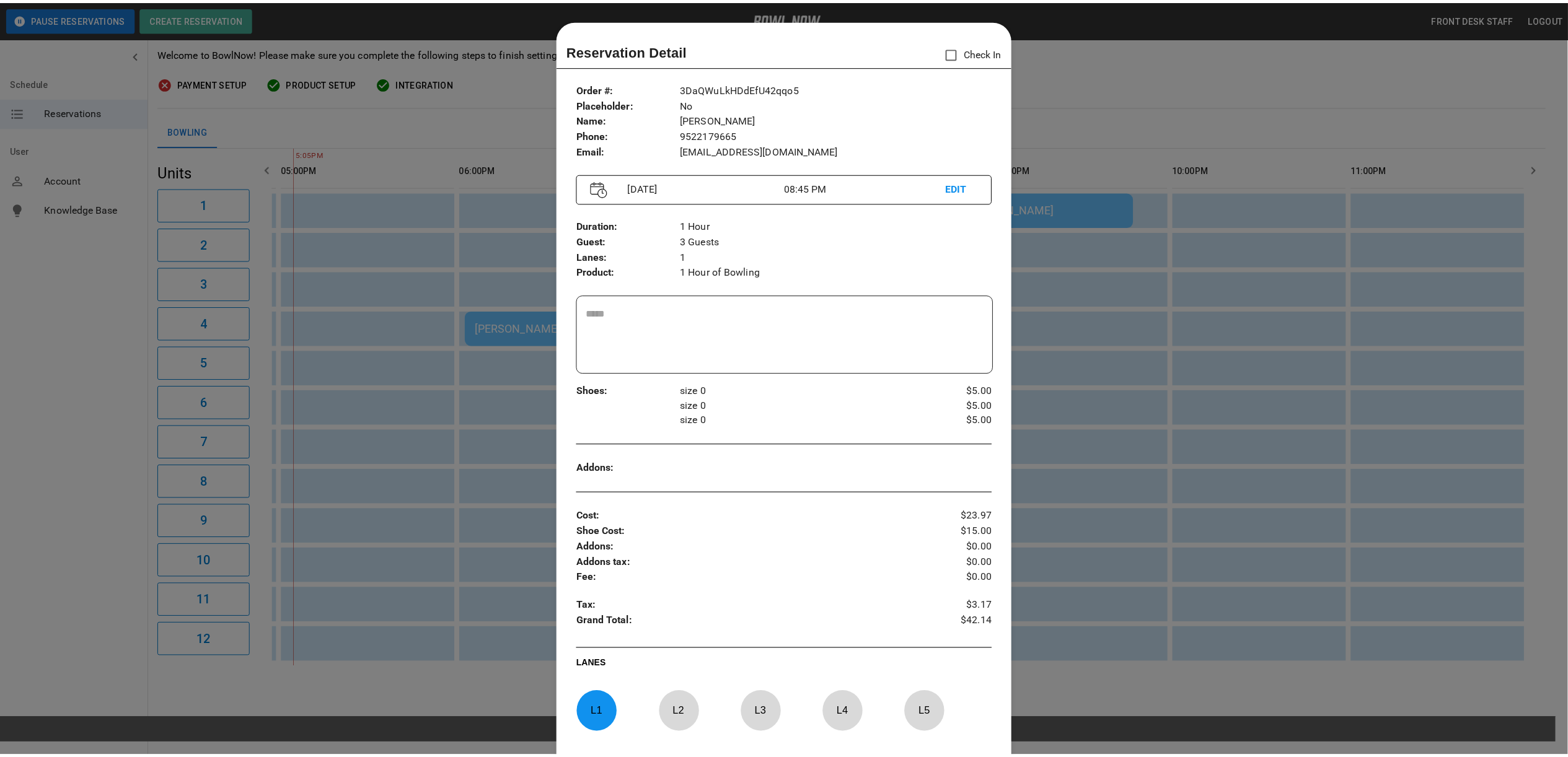
scroll to position [20, 0]
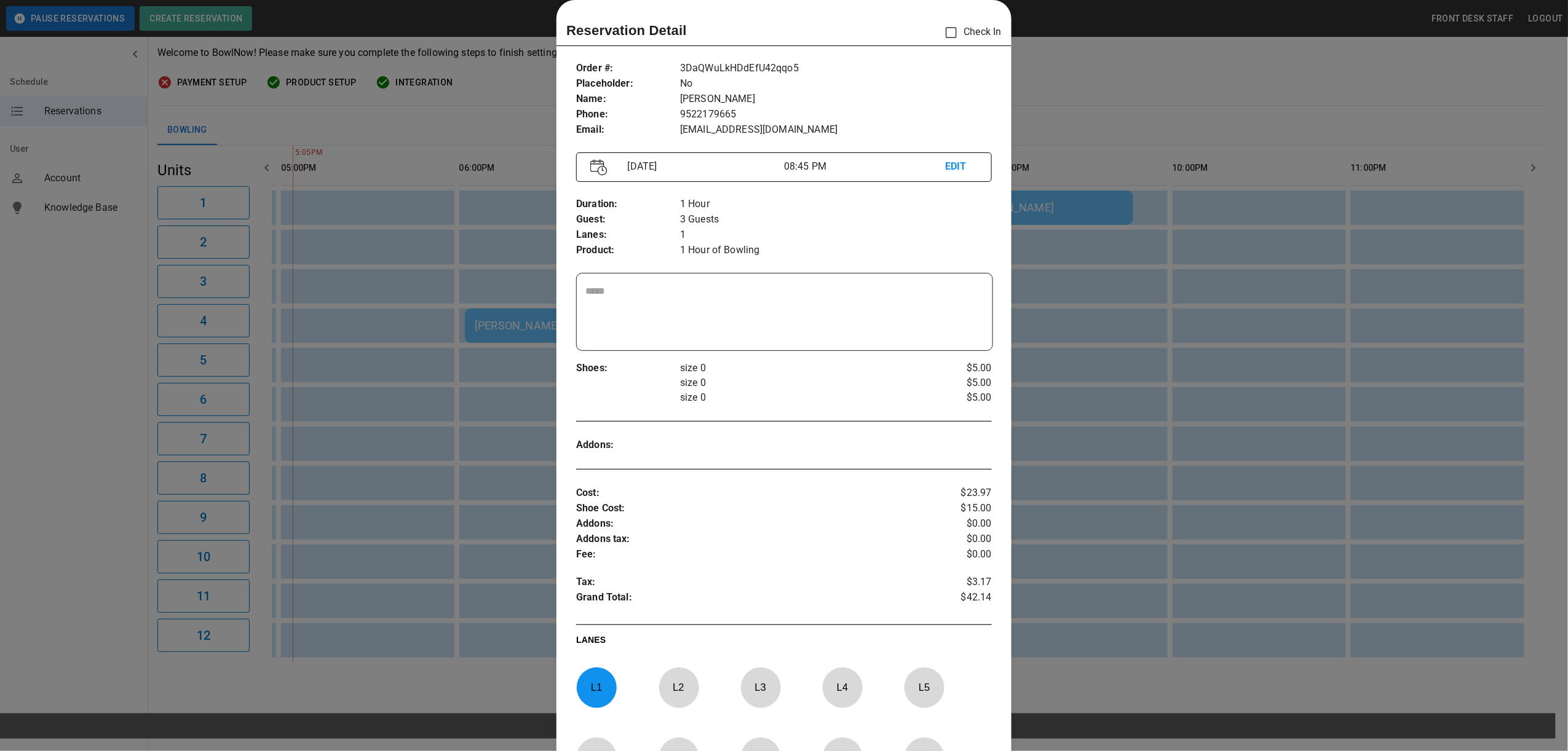
drag, startPoint x: 1248, startPoint y: 74, endPoint x: 1187, endPoint y: 92, distance: 63.6
click at [1242, 74] on div at bounding box center [784, 375] width 1568 height 751
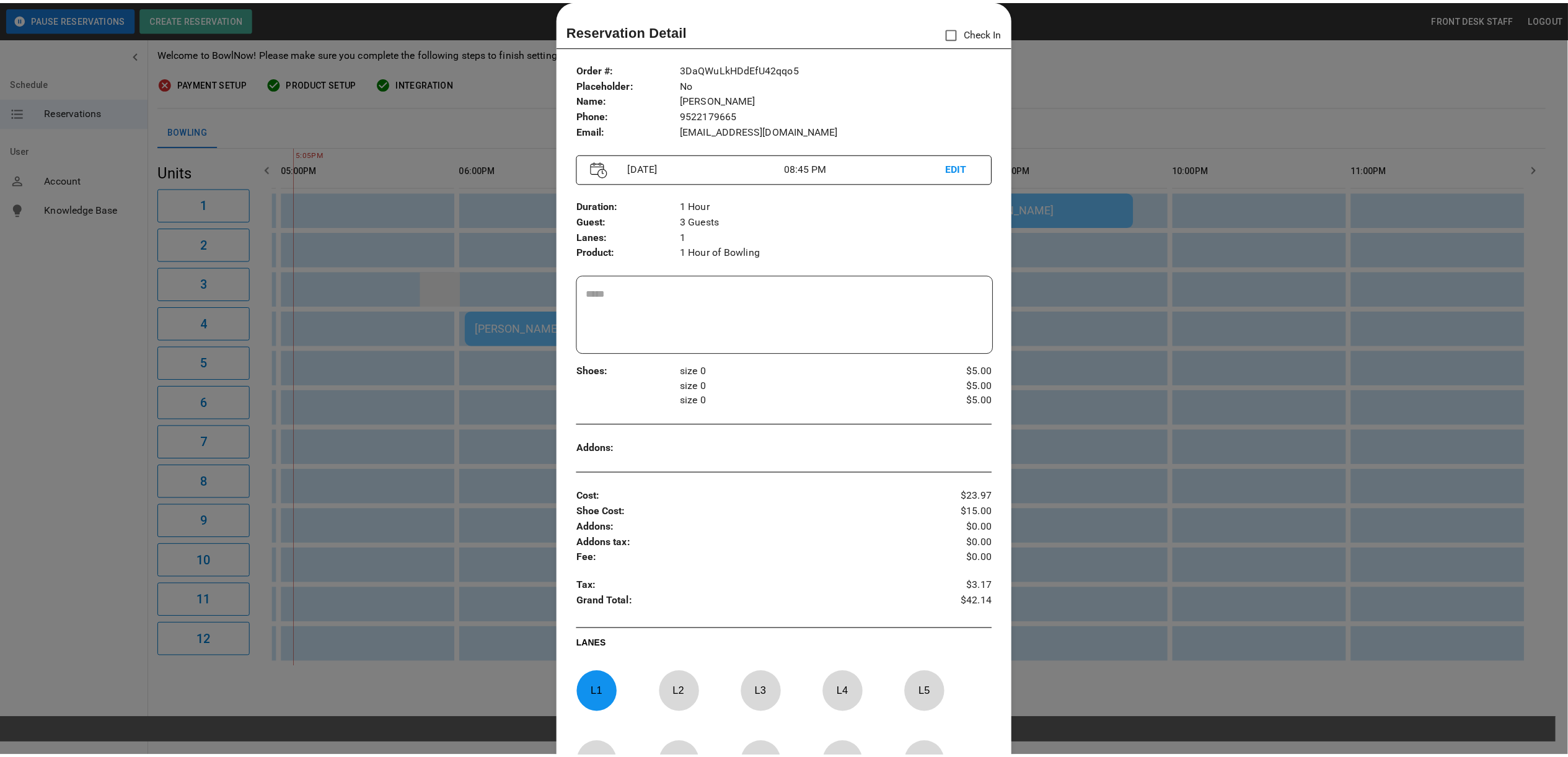
scroll to position [0, 0]
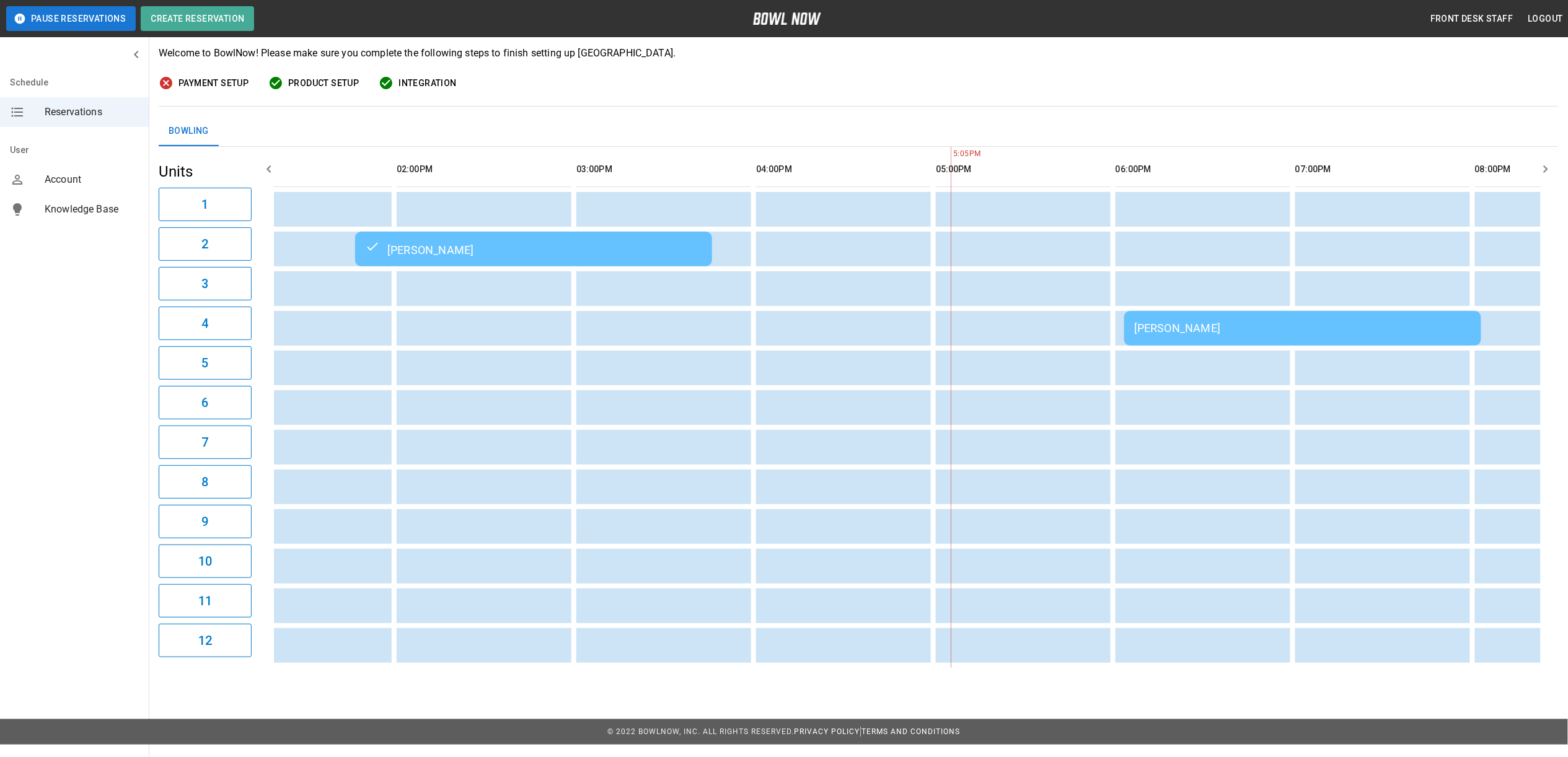
click at [576, 228] on table "Lucy Rolfe Dustin Rahlf Rahlf Joanne Pahl" at bounding box center [1031, 408] width 2358 height 521
click at [659, 254] on div "[PERSON_NAME]" at bounding box center [534, 249] width 337 height 15
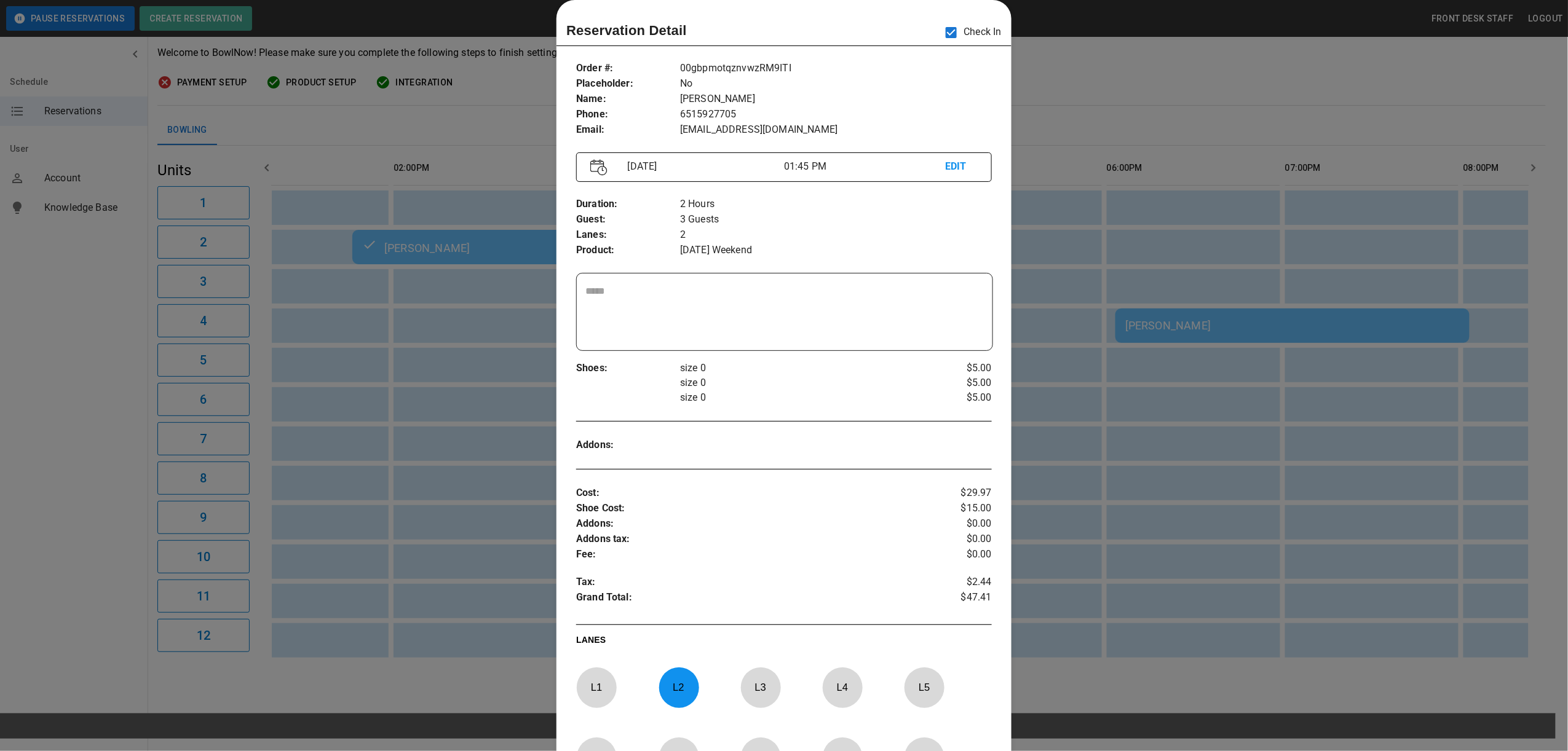
click at [1221, 68] on div at bounding box center [784, 375] width 1568 height 751
